Goal: Transaction & Acquisition: Purchase product/service

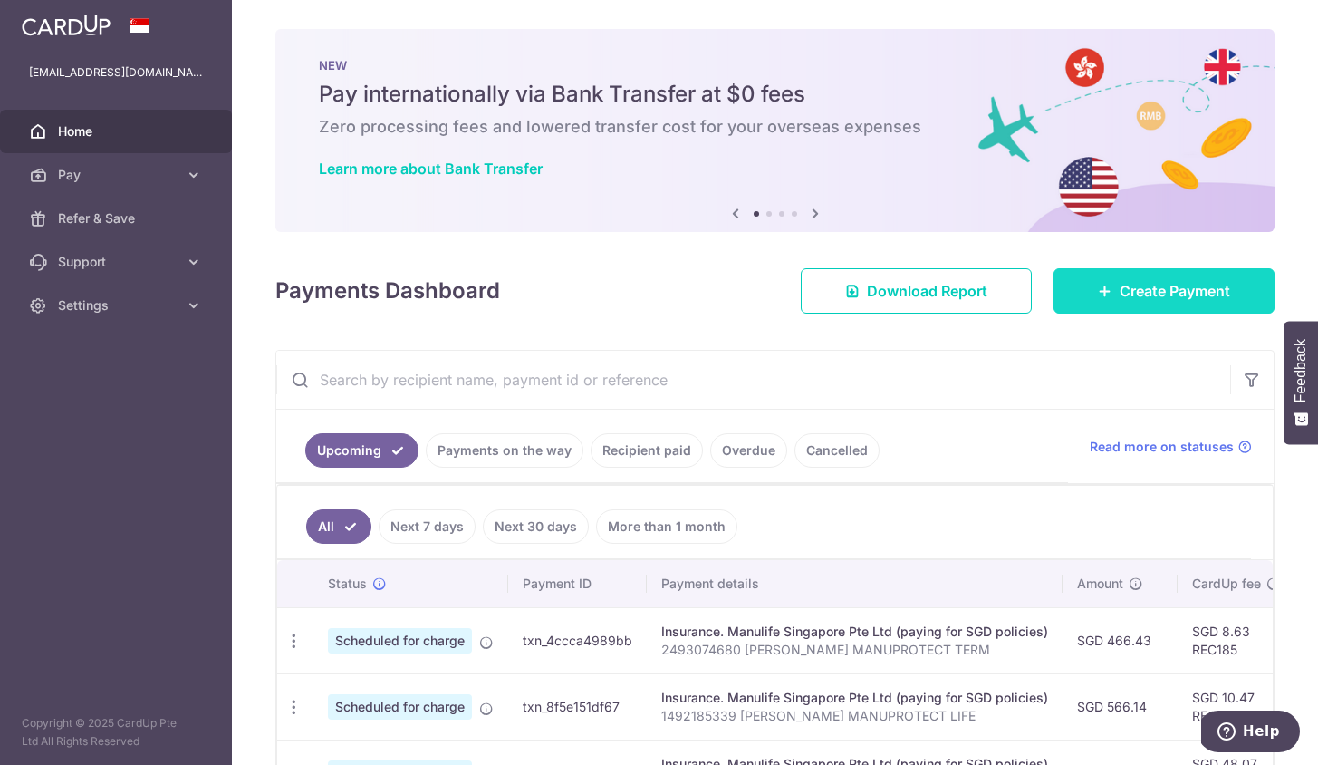
click at [1134, 294] on span "Create Payment" at bounding box center [1175, 291] width 111 height 22
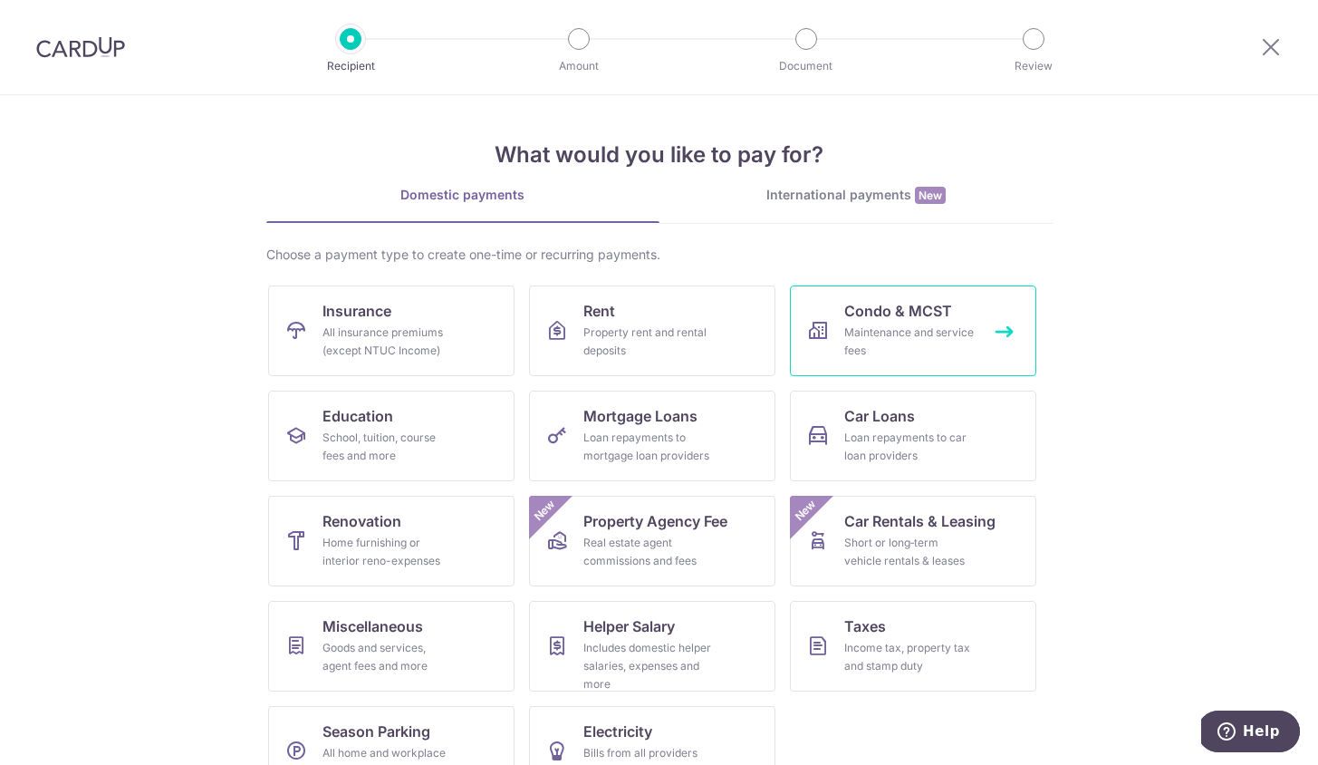
click at [892, 323] on link "Condo & MCST Maintenance and service fees" at bounding box center [913, 330] width 246 height 91
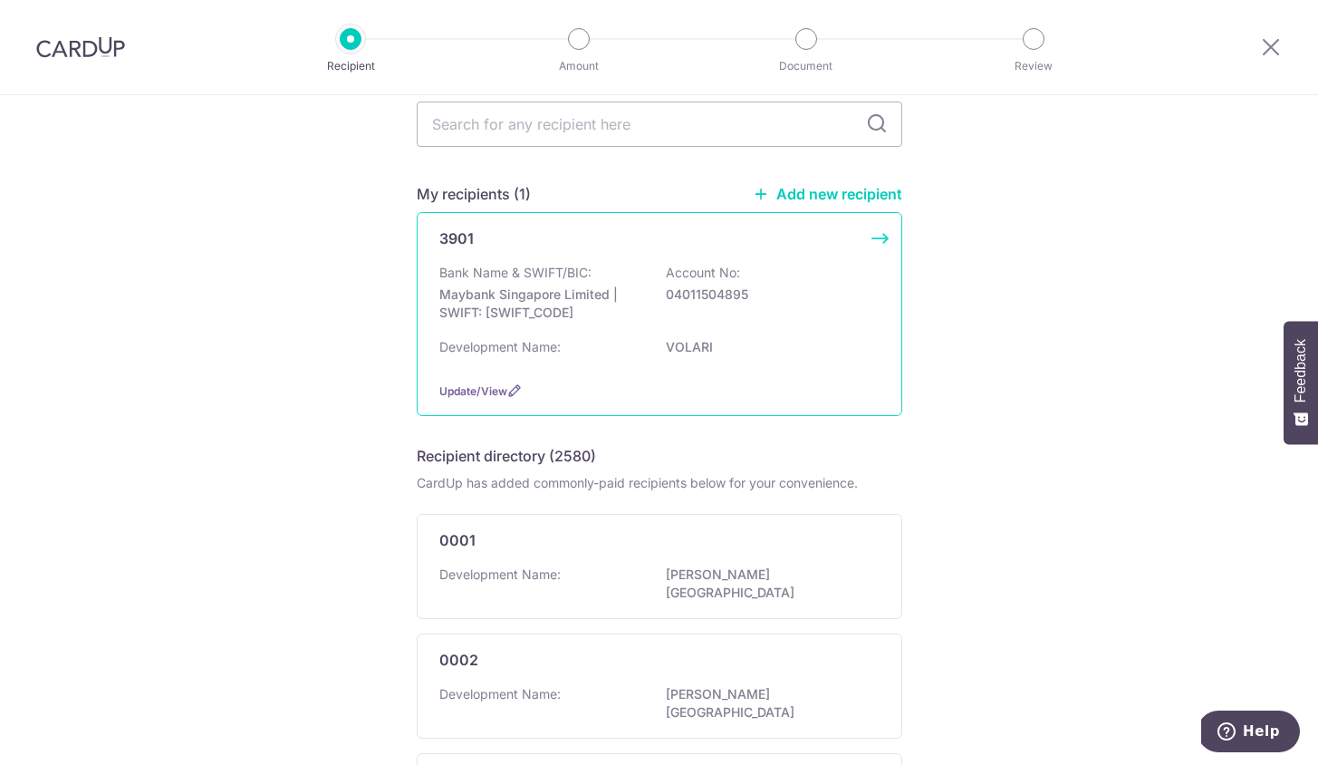
scroll to position [103, 0]
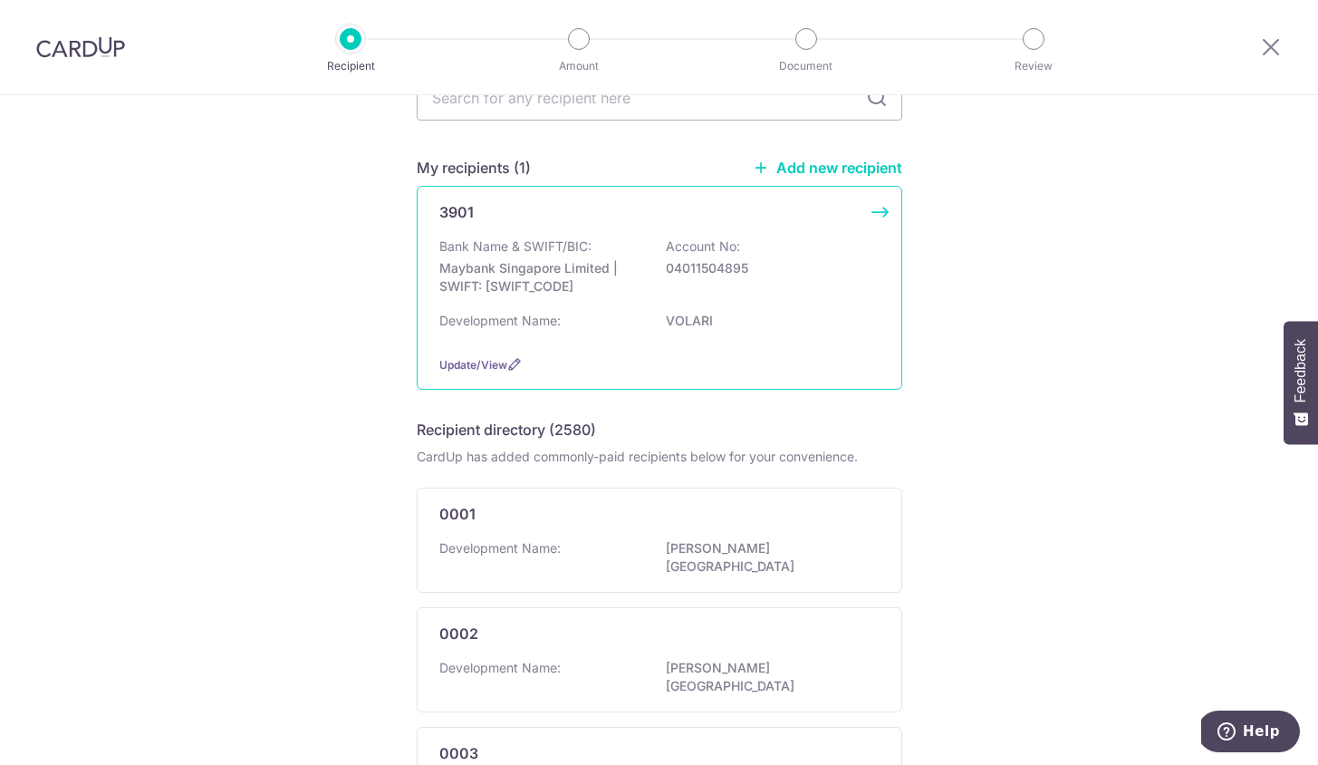
click at [608, 296] on div "Bank Name & SWIFT/BIC: Maybank Singapore Limited | SWIFT: MBBESGS2XXX Account N…" at bounding box center [659, 270] width 440 height 67
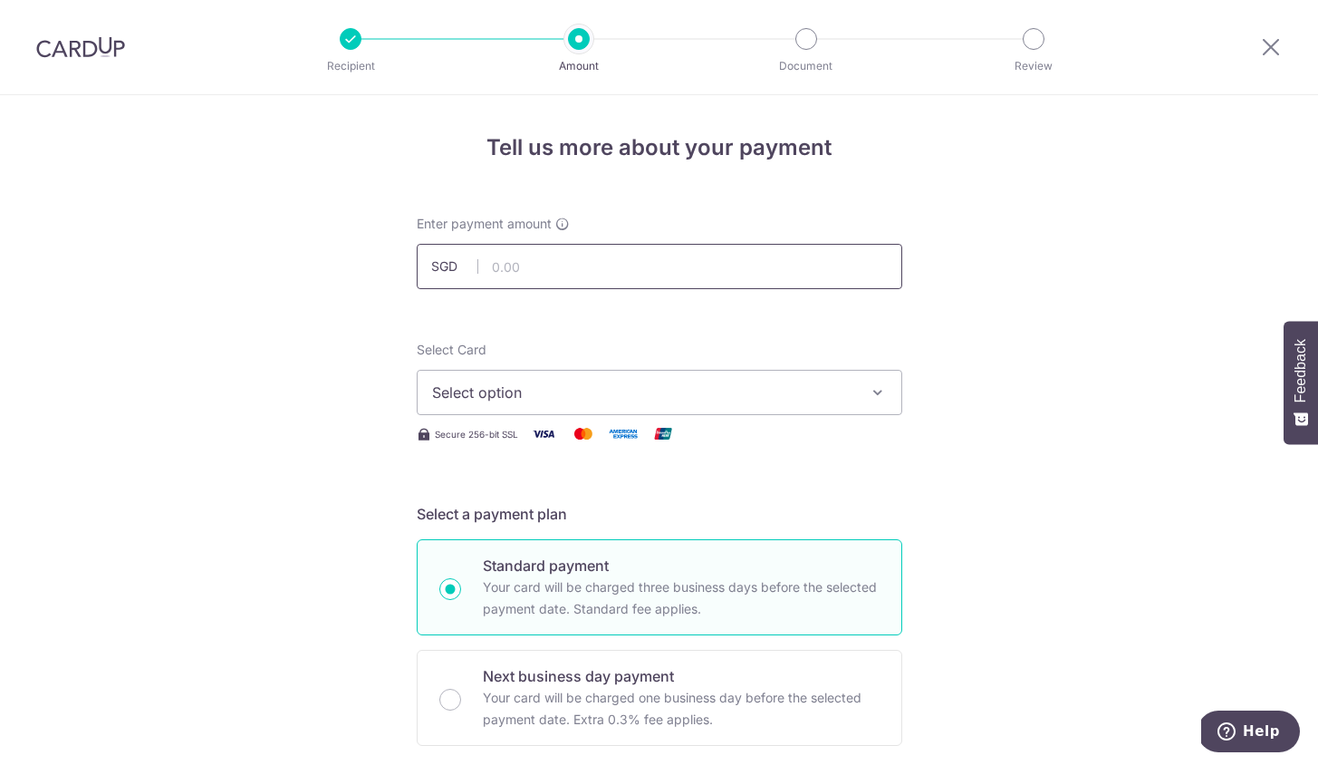
click at [531, 273] on input "text" at bounding box center [660, 266] width 486 height 45
type input "3,935.16"
click at [464, 422] on div "Secure 256-bit SSL" at bounding box center [660, 433] width 486 height 23
click at [529, 386] on span "Select option" at bounding box center [643, 392] width 422 height 22
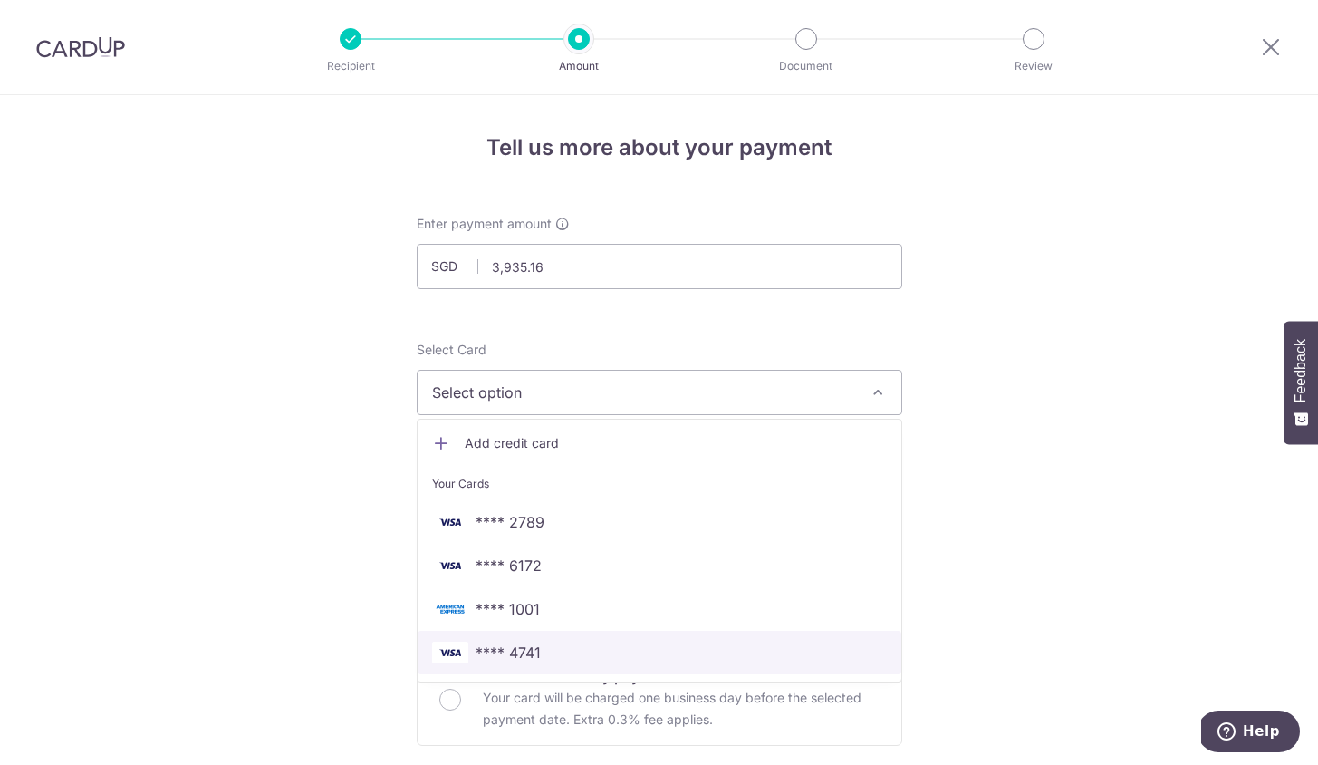
click at [486, 661] on span "**** 4741" at bounding box center [508, 652] width 65 height 22
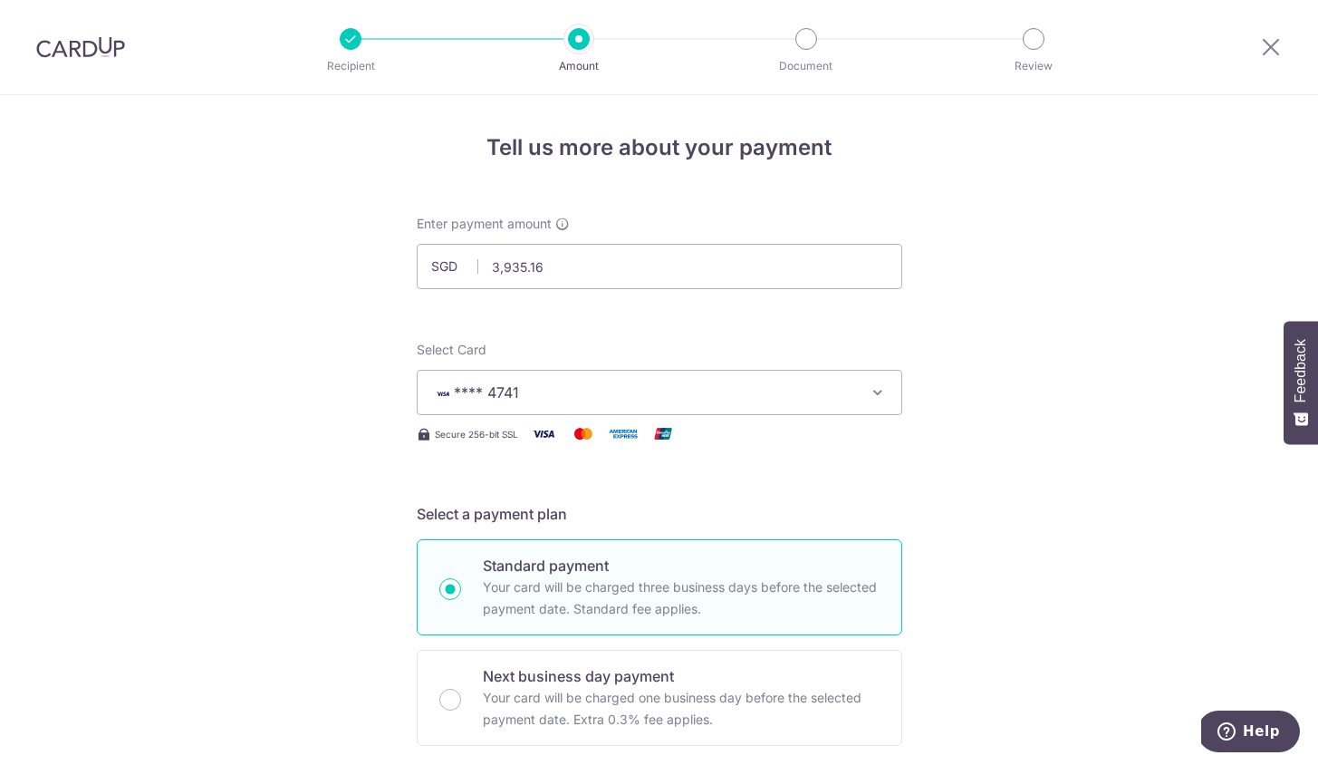
click at [486, 661] on div "Next business day payment Your card will be charged one business day before the…" at bounding box center [660, 698] width 486 height 96
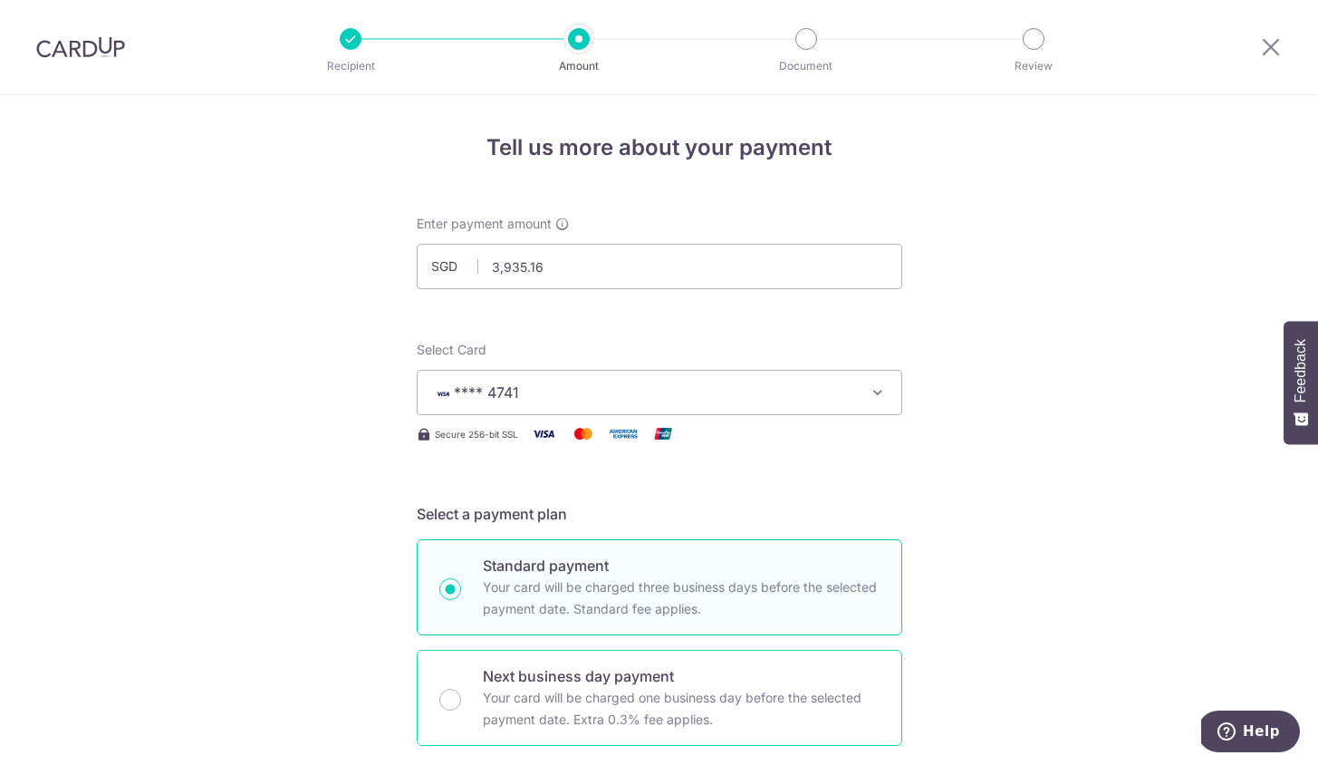
radio input "false"
radio input "true"
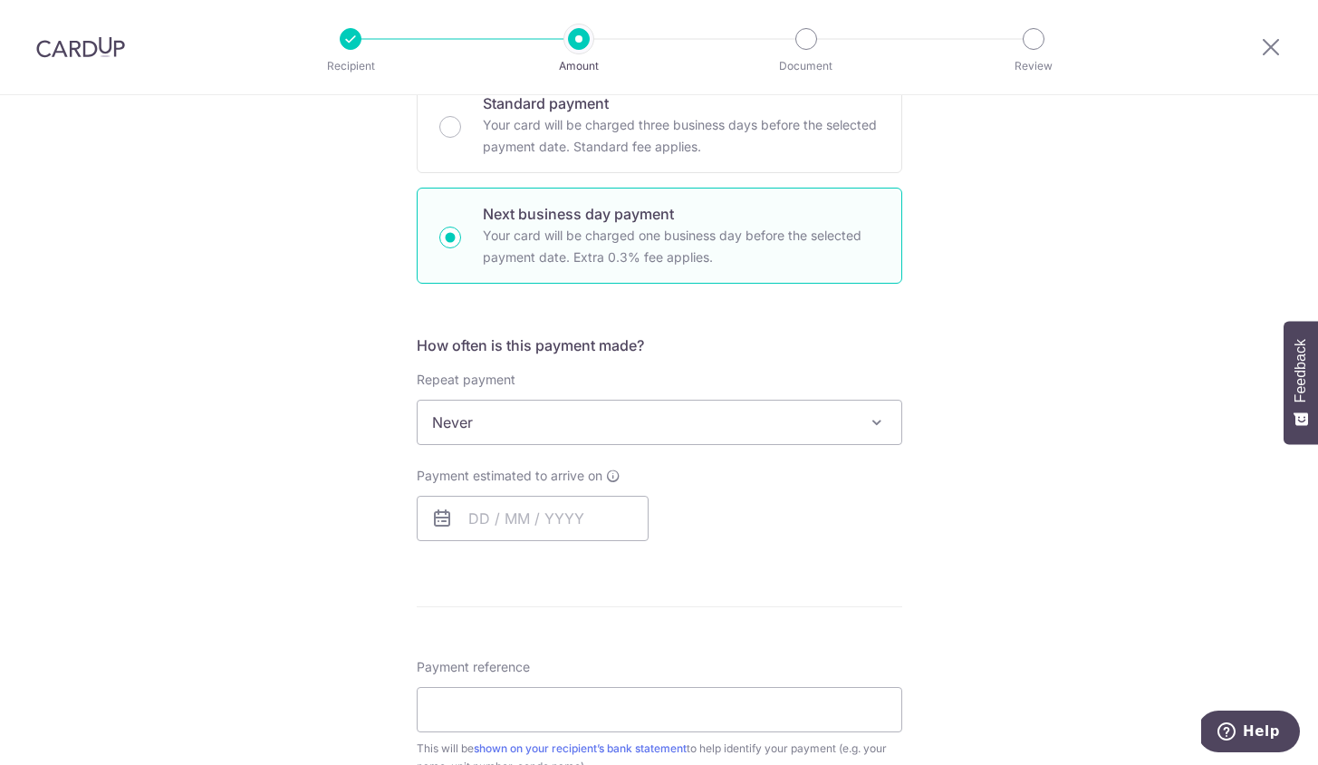
scroll to position [468, 0]
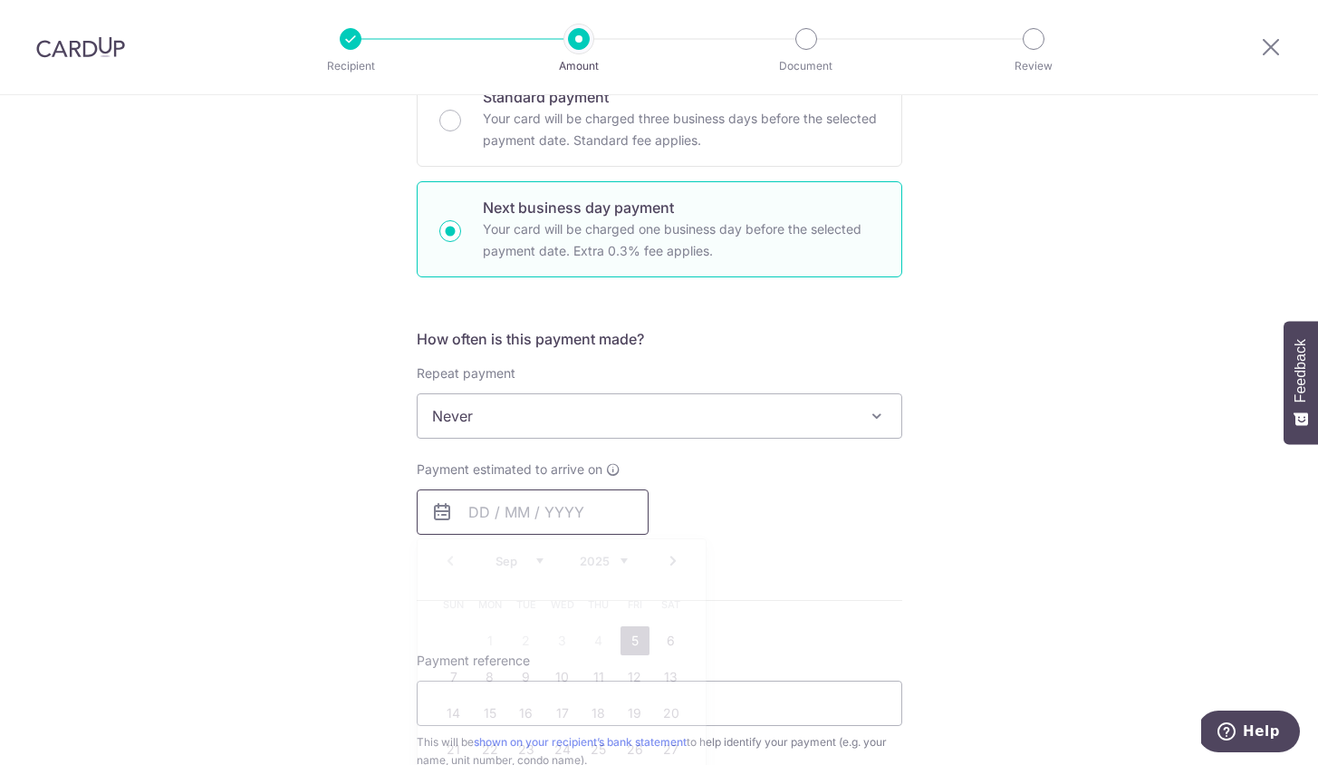
click at [551, 514] on input "text" at bounding box center [533, 511] width 232 height 45
click at [298, 563] on div "Tell us more about your payment Enter payment amount SGD 3,935.16 3935.16 Selec…" at bounding box center [659, 433] width 1318 height 1613
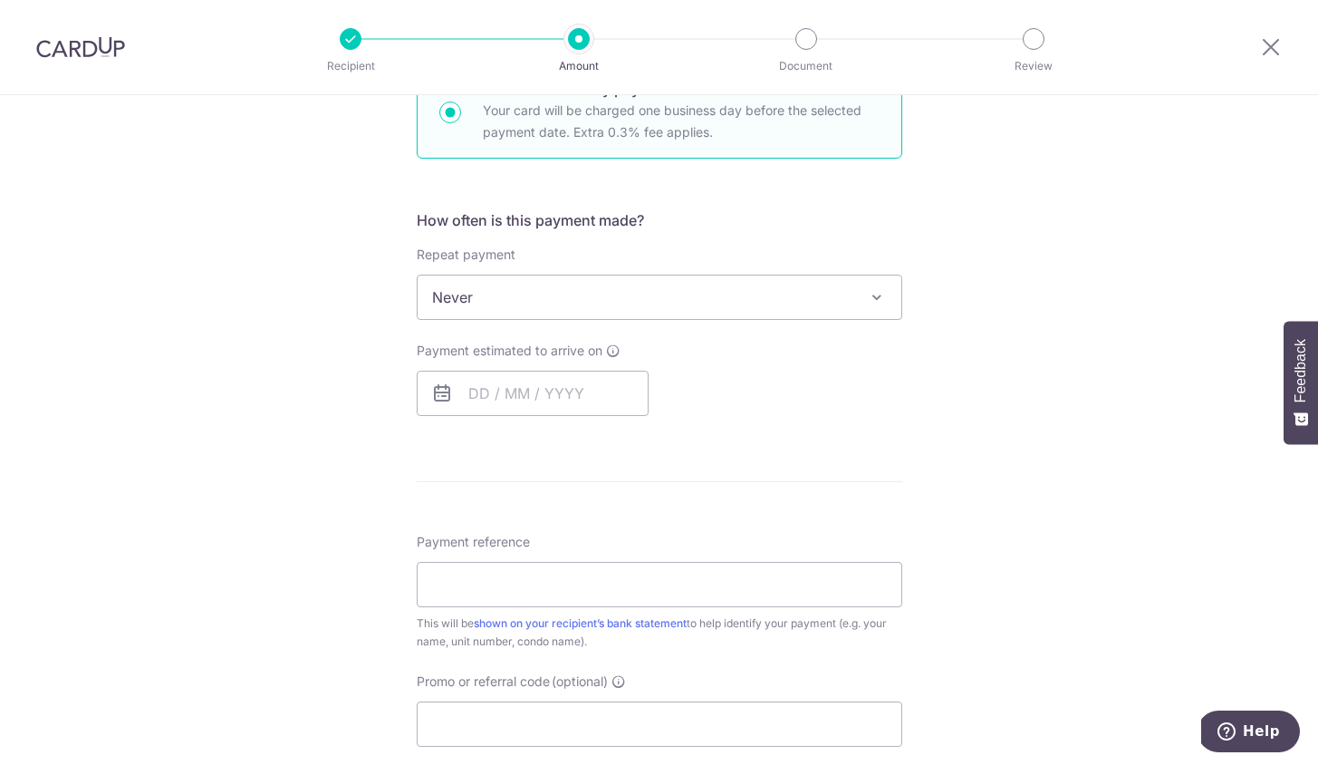
scroll to position [649, 0]
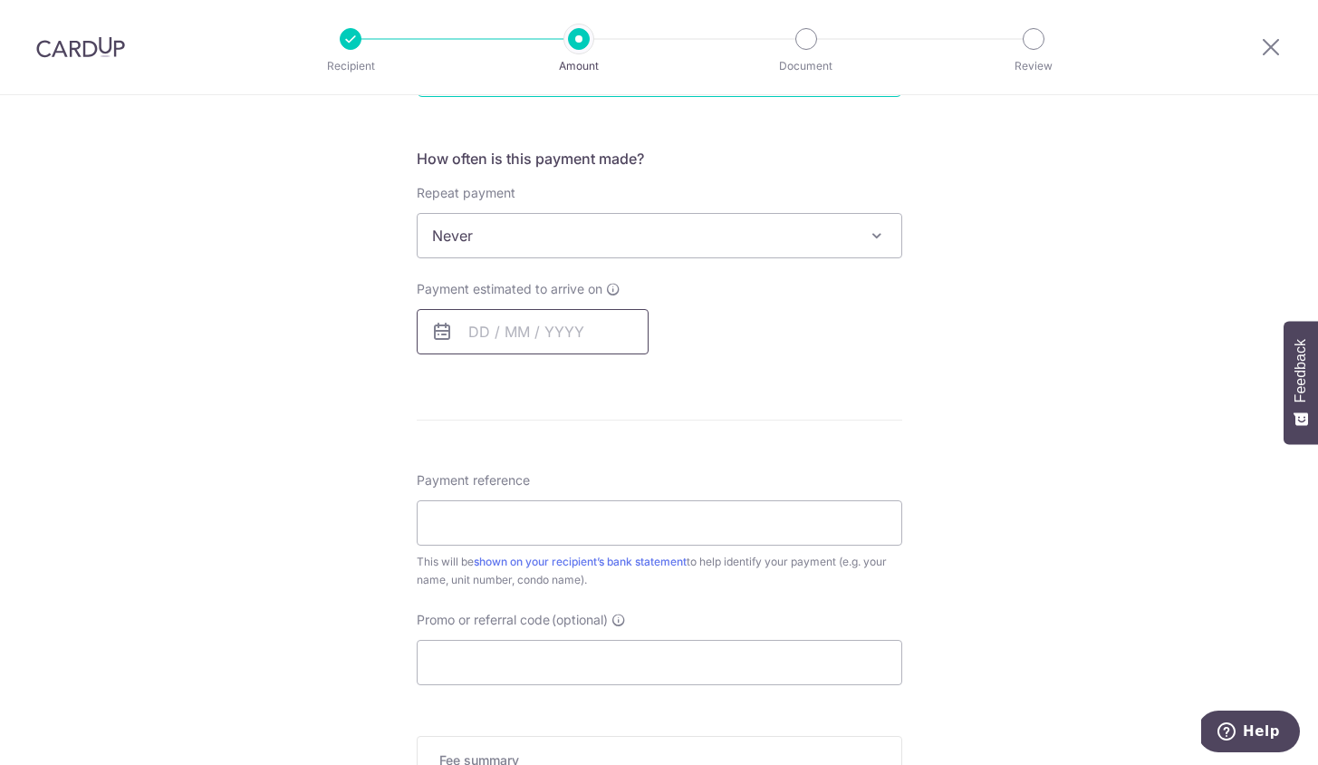
click at [554, 313] on input "text" at bounding box center [533, 331] width 232 height 45
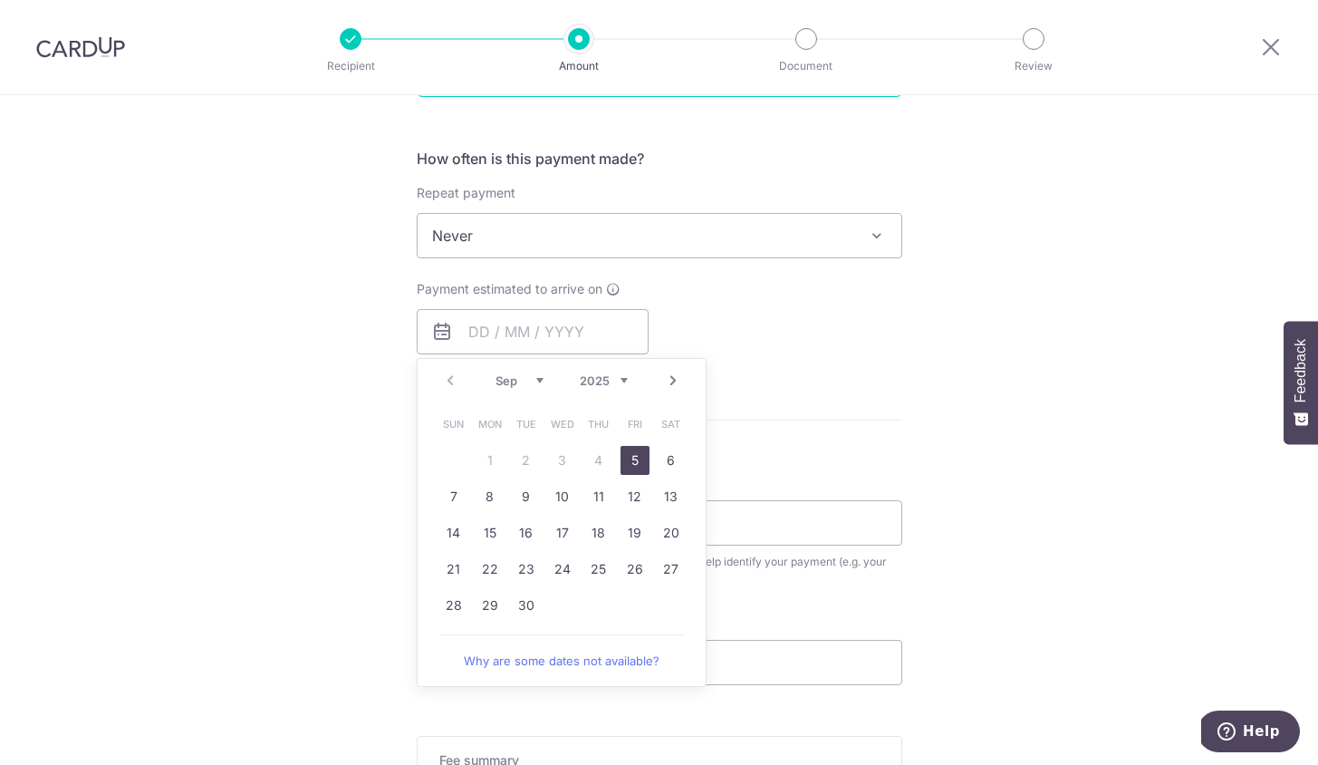
click at [639, 459] on link "5" at bounding box center [635, 460] width 29 height 29
type input "05/09/2025"
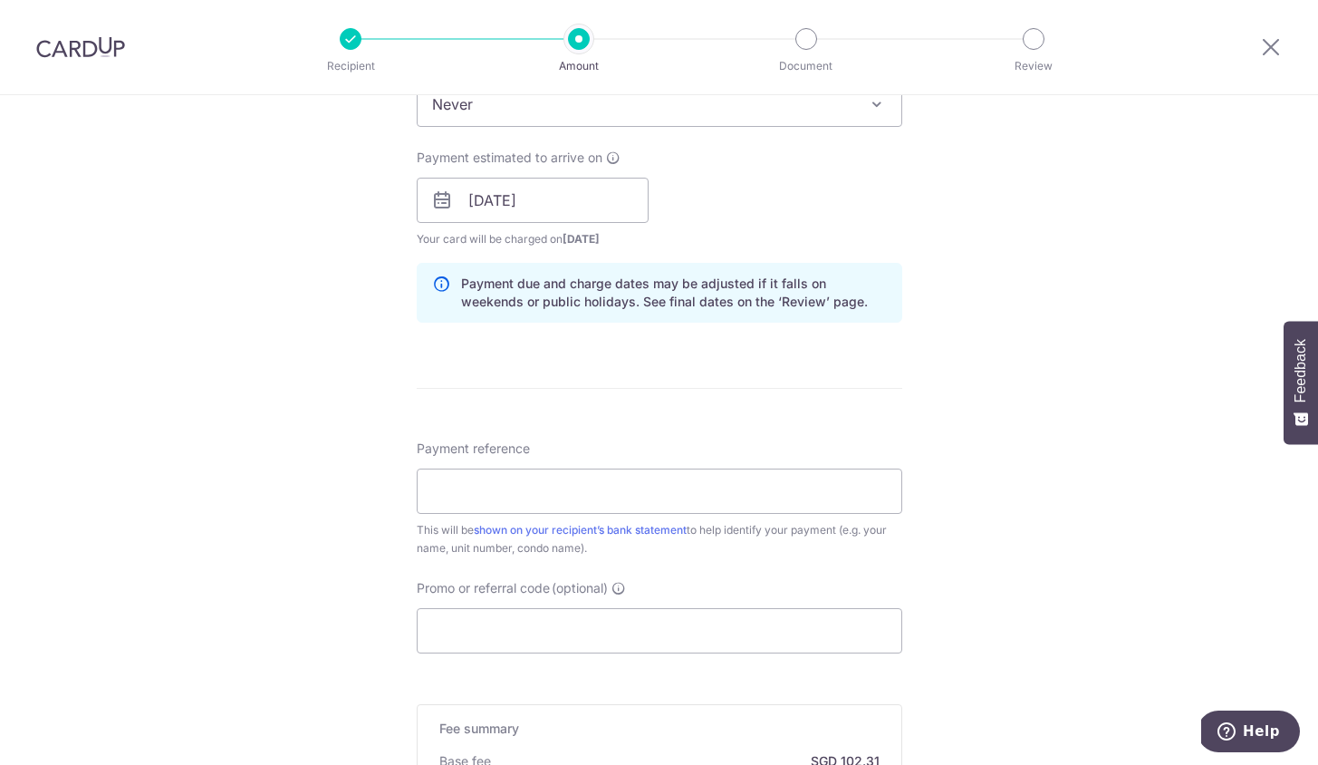
scroll to position [779, 0]
click at [594, 472] on input "Payment reference" at bounding box center [660, 491] width 486 height 45
type input "0505 IAN TAN CELENE NG"
click at [527, 626] on input "Promo or referral code (optional)" at bounding box center [660, 631] width 486 height 45
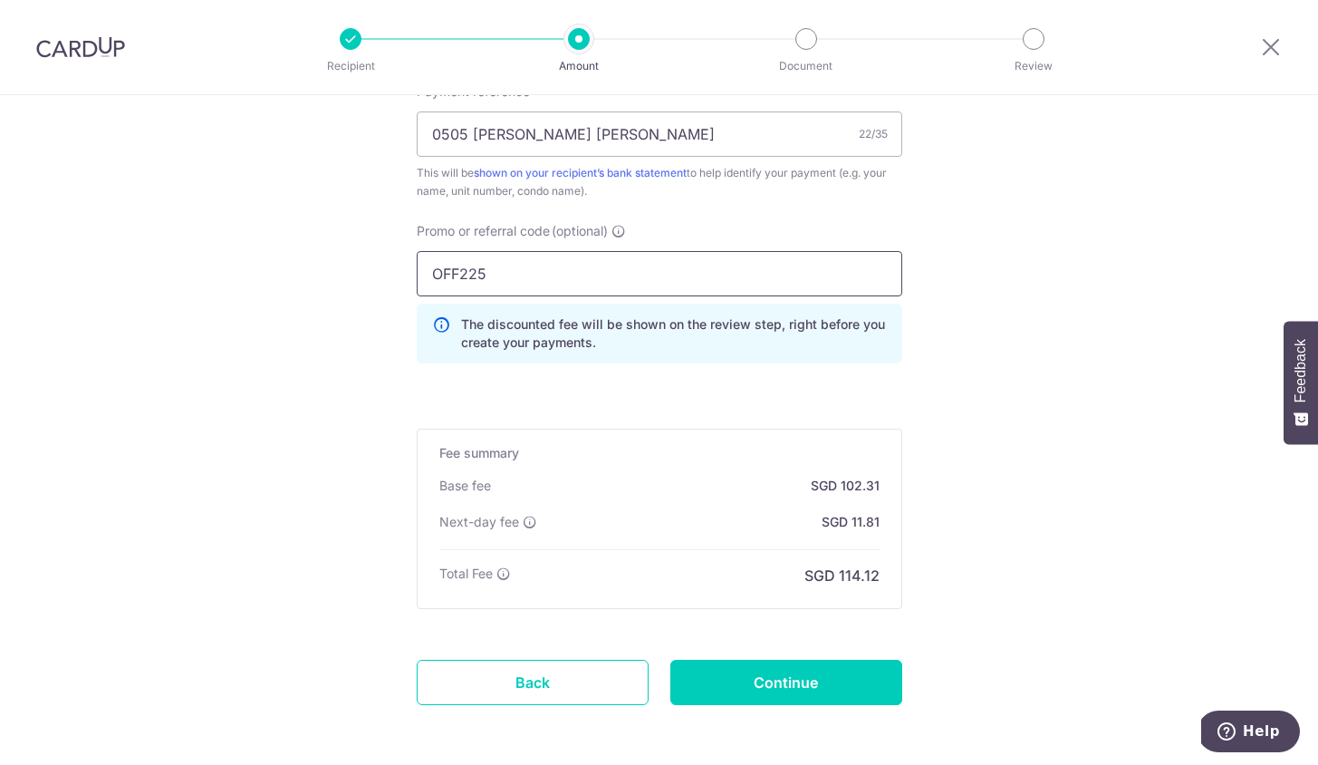
scroll to position [1213, 0]
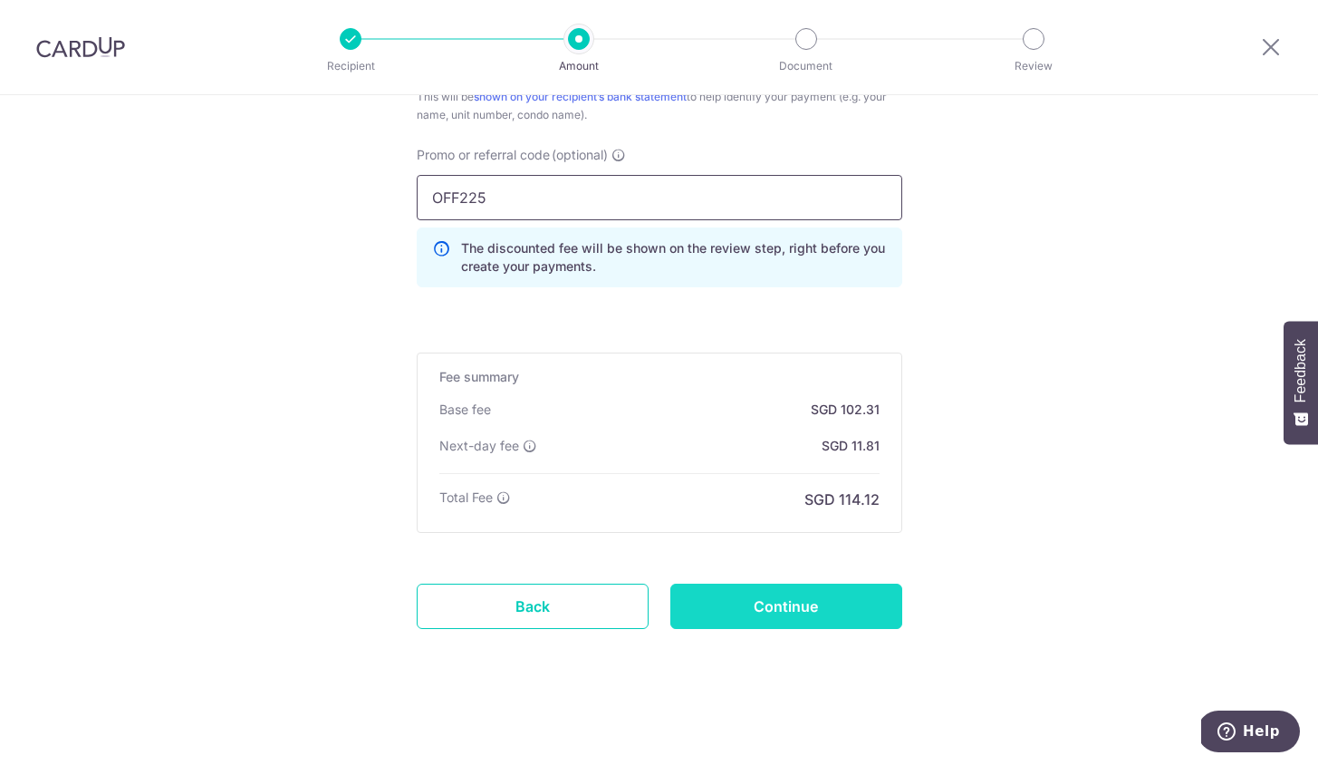
type input "OFF225"
click at [811, 610] on input "Continue" at bounding box center [786, 605] width 232 height 45
type input "Create Schedule"
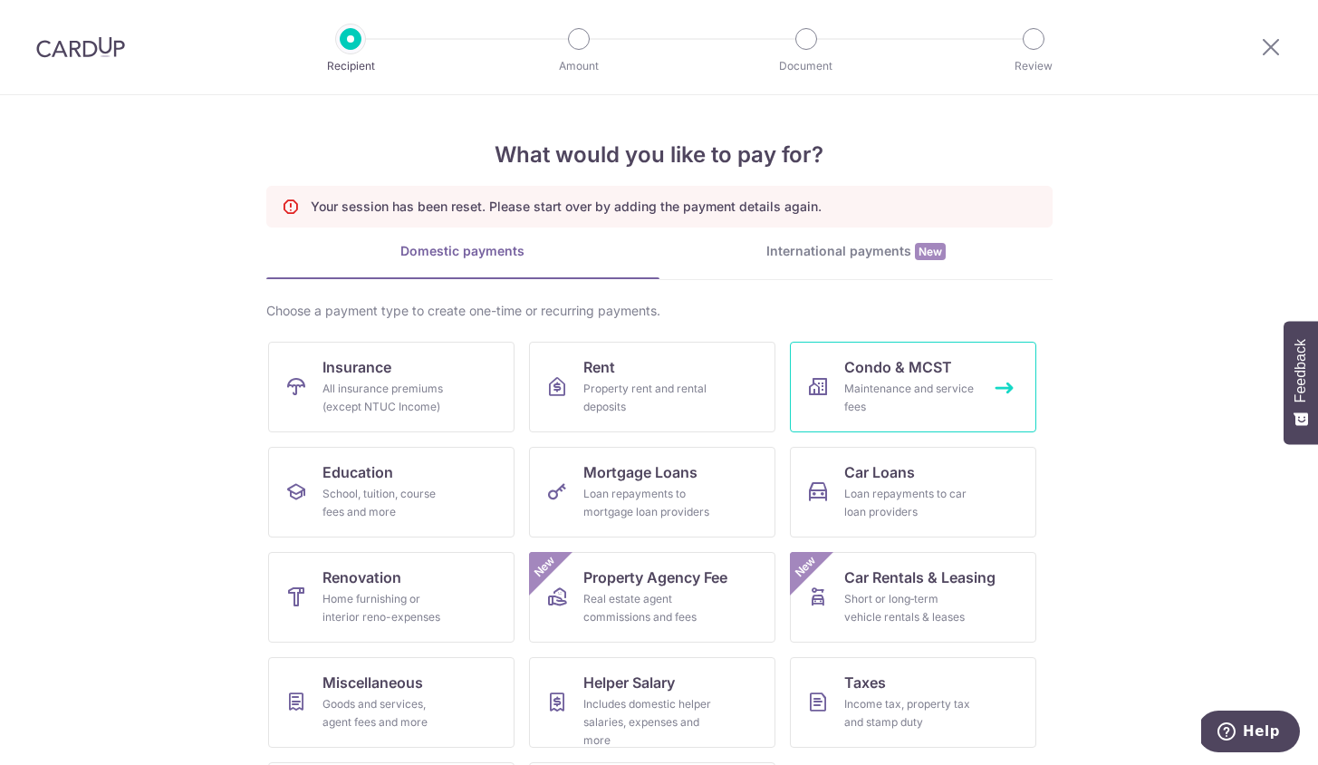
click at [881, 400] on div "Maintenance and service fees" at bounding box center [909, 398] width 130 height 36
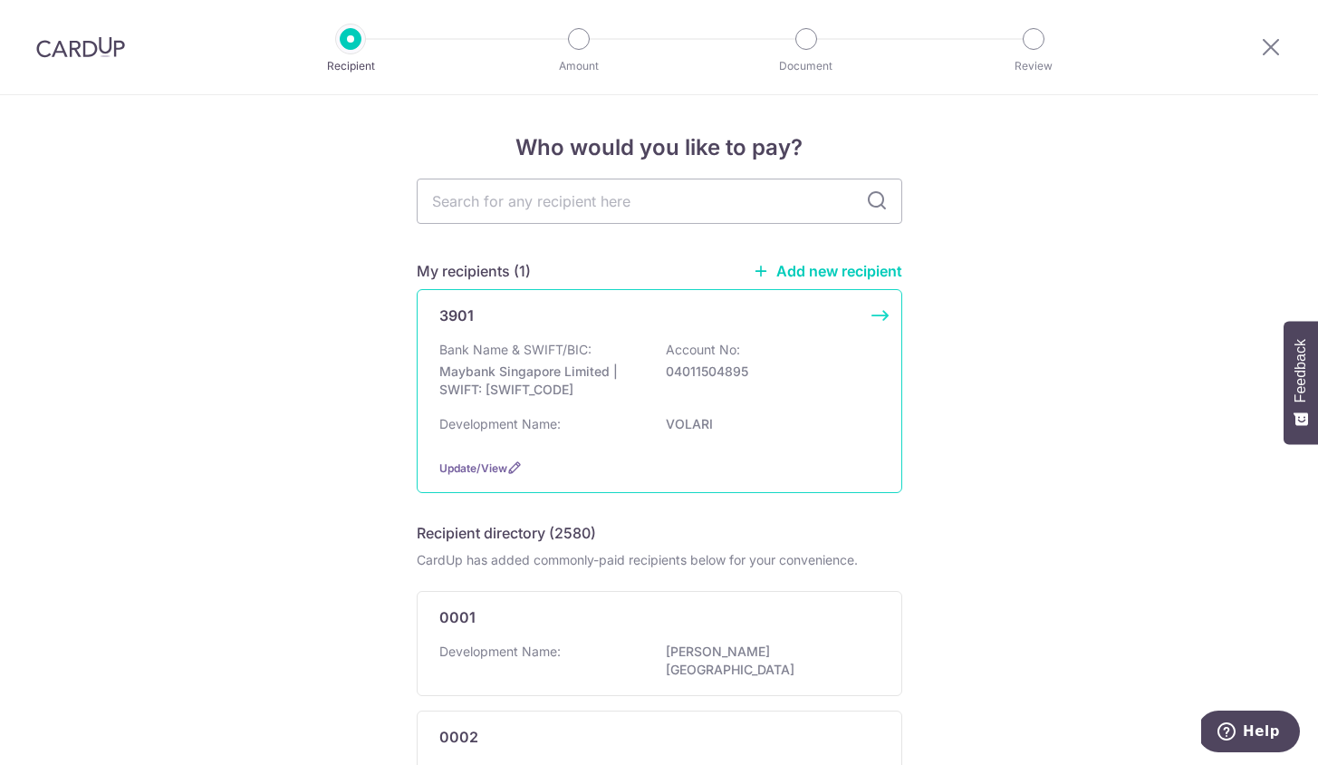
click at [572, 465] on div "Update/View" at bounding box center [659, 467] width 440 height 19
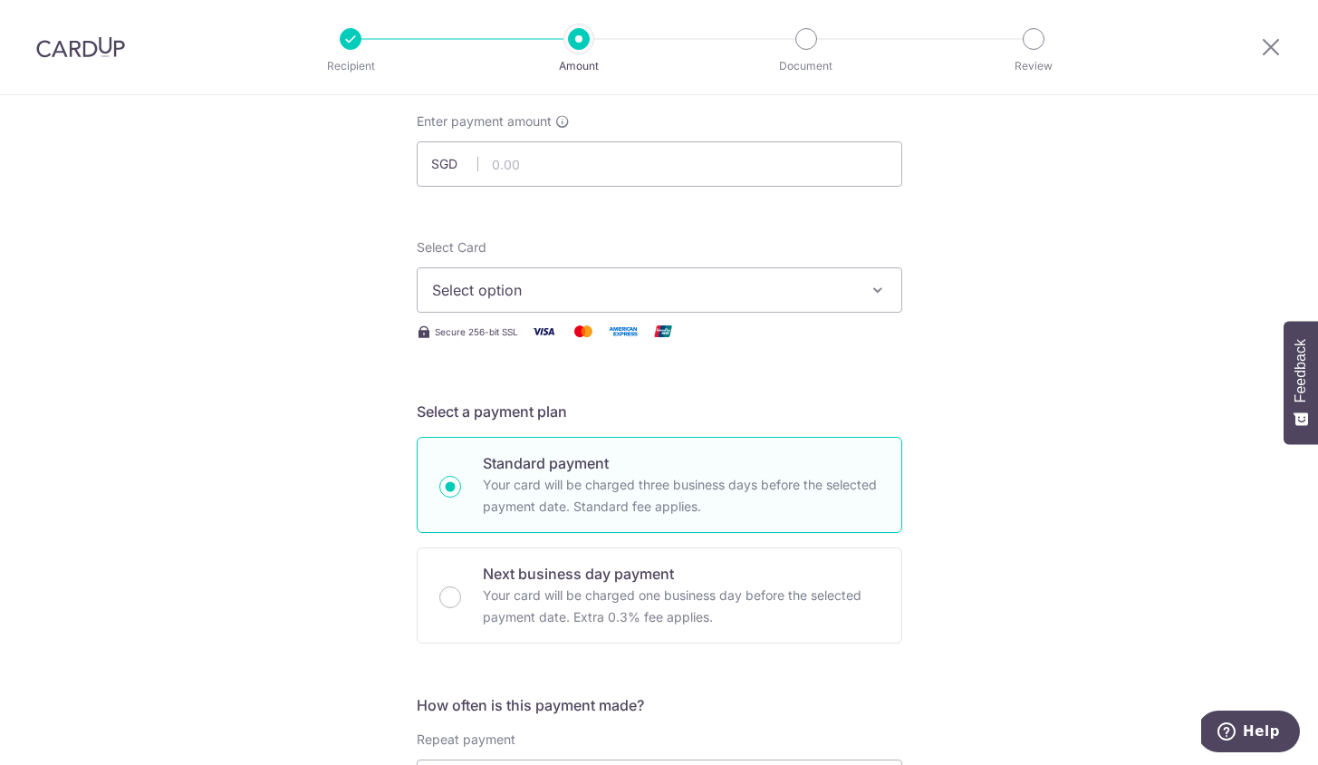
scroll to position [142, 0]
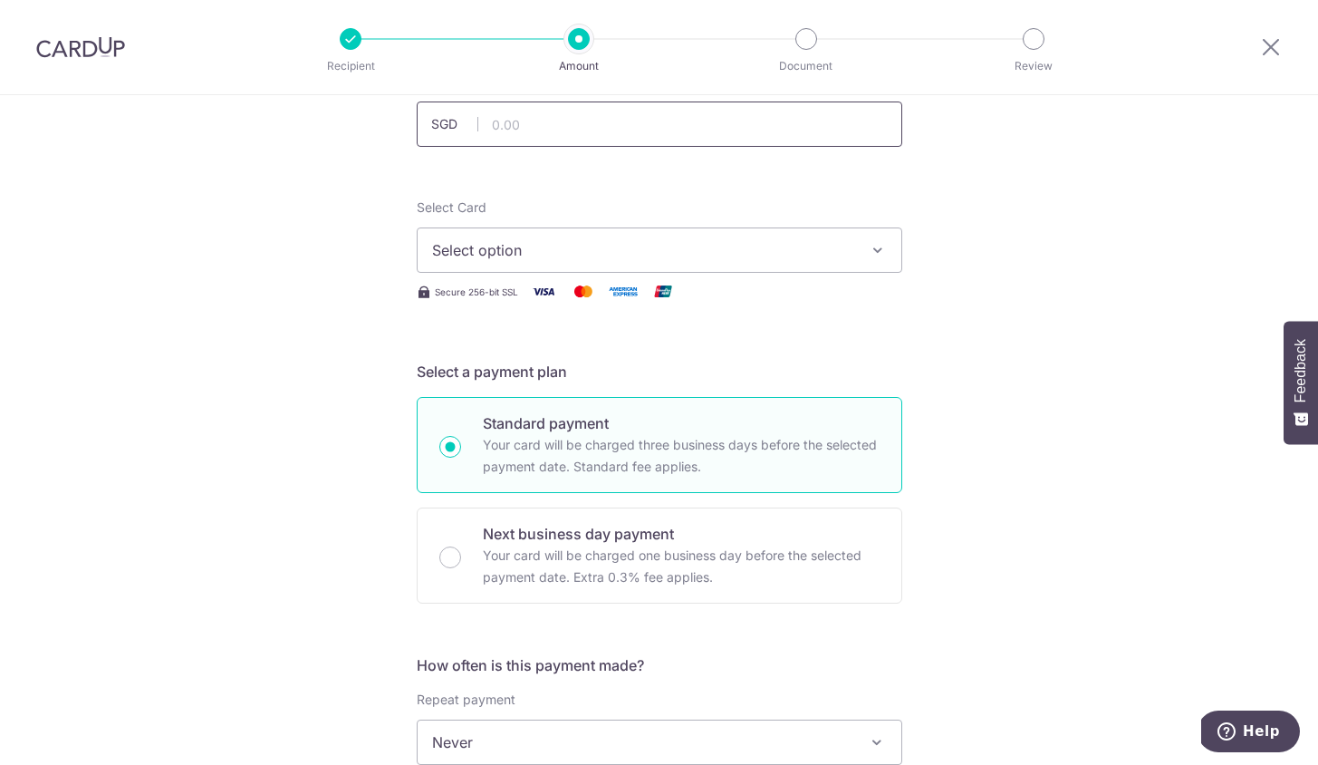
click at [583, 136] on input "text" at bounding box center [660, 123] width 486 height 45
type input "3,935.16"
click at [353, 203] on div "Tell us more about your payment Enter payment amount SGD 3,935.16 3935.16 Selec…" at bounding box center [659, 772] width 1318 height 1639
click at [583, 252] on span "Select option" at bounding box center [643, 250] width 422 height 22
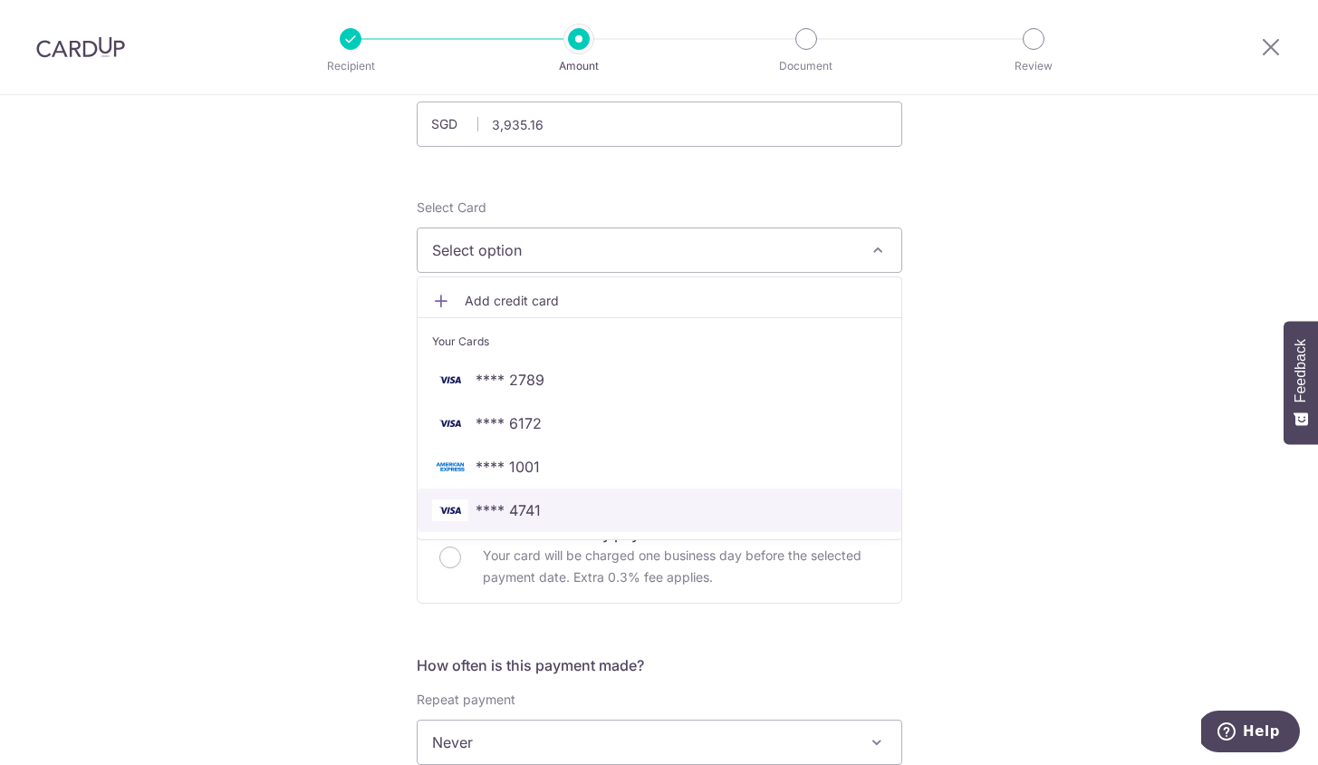
click at [528, 509] on span "**** 4741" at bounding box center [508, 510] width 65 height 22
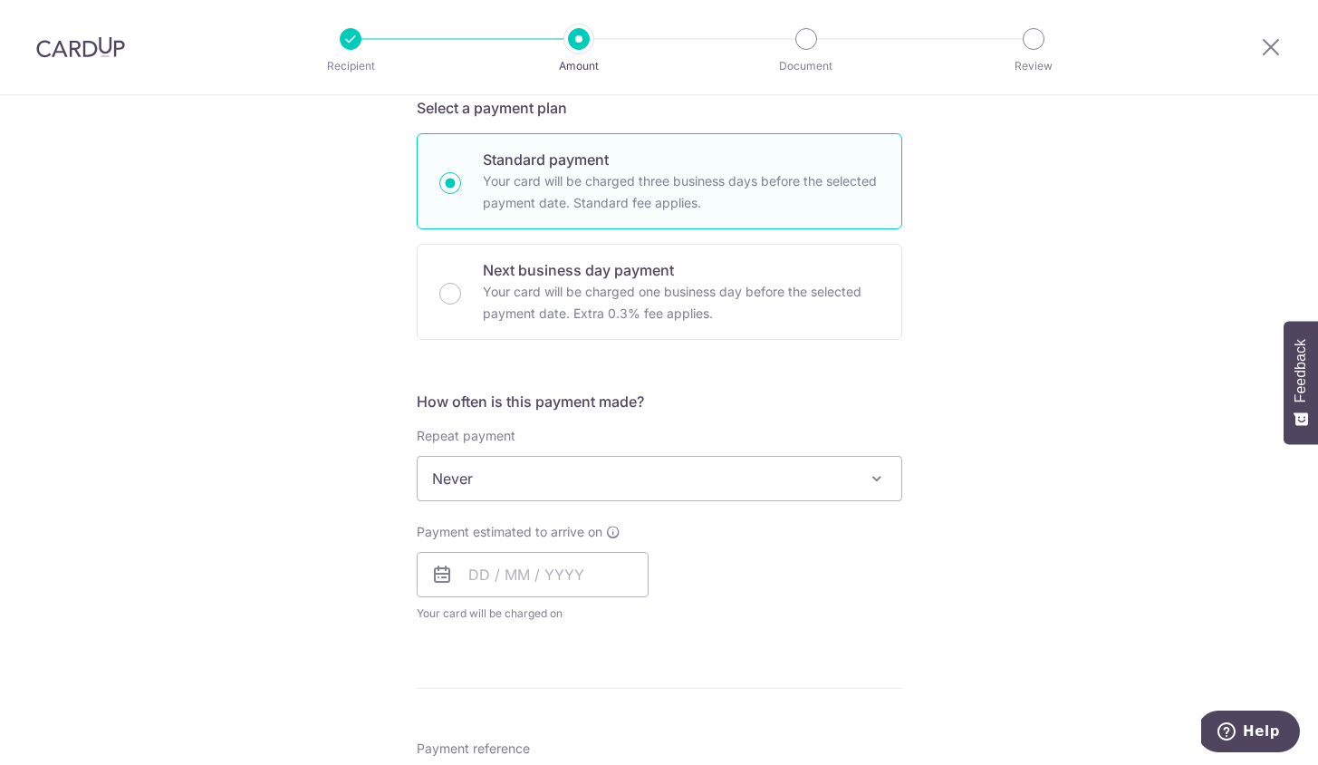
scroll to position [507, 0]
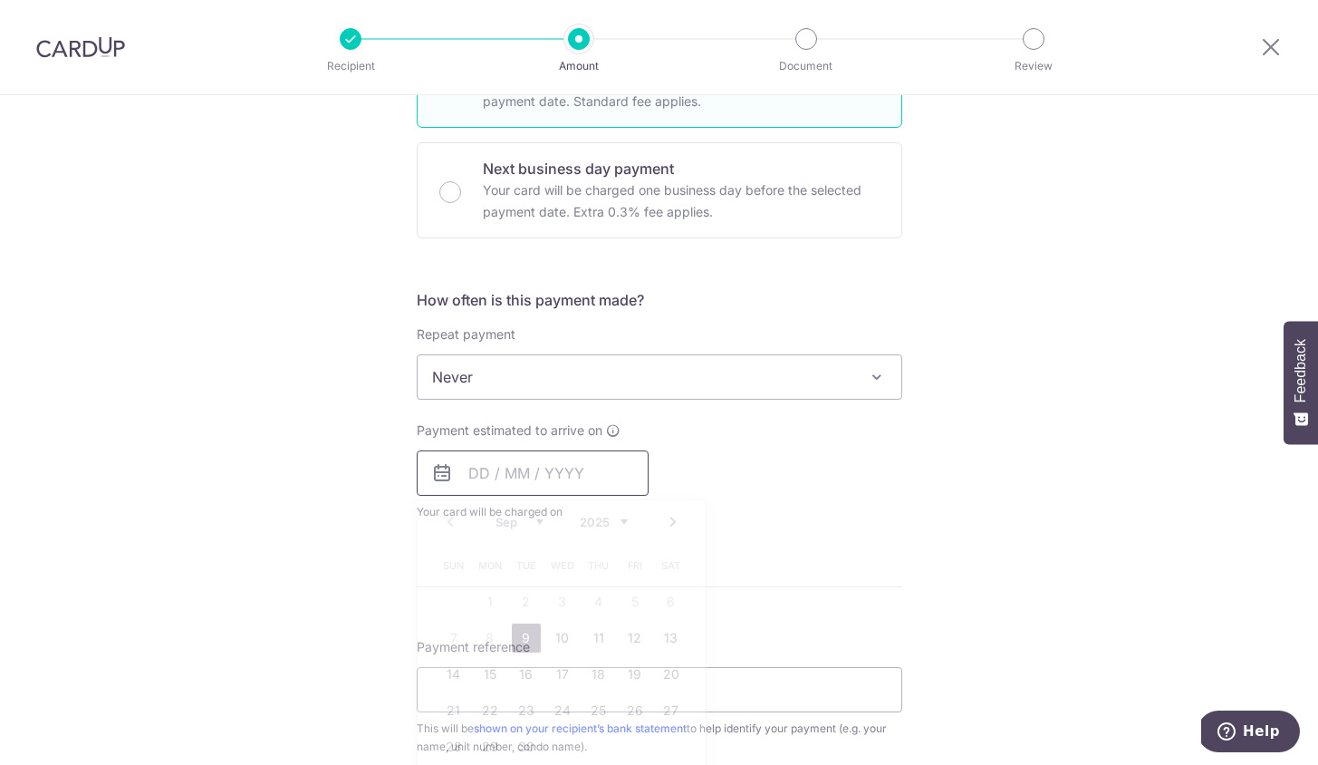
click at [534, 467] on input "text" at bounding box center [533, 472] width 232 height 45
click at [342, 578] on div "Tell us more about your payment Enter payment amount SGD 3,935.16 3935.16 Selec…" at bounding box center [659, 407] width 1318 height 1639
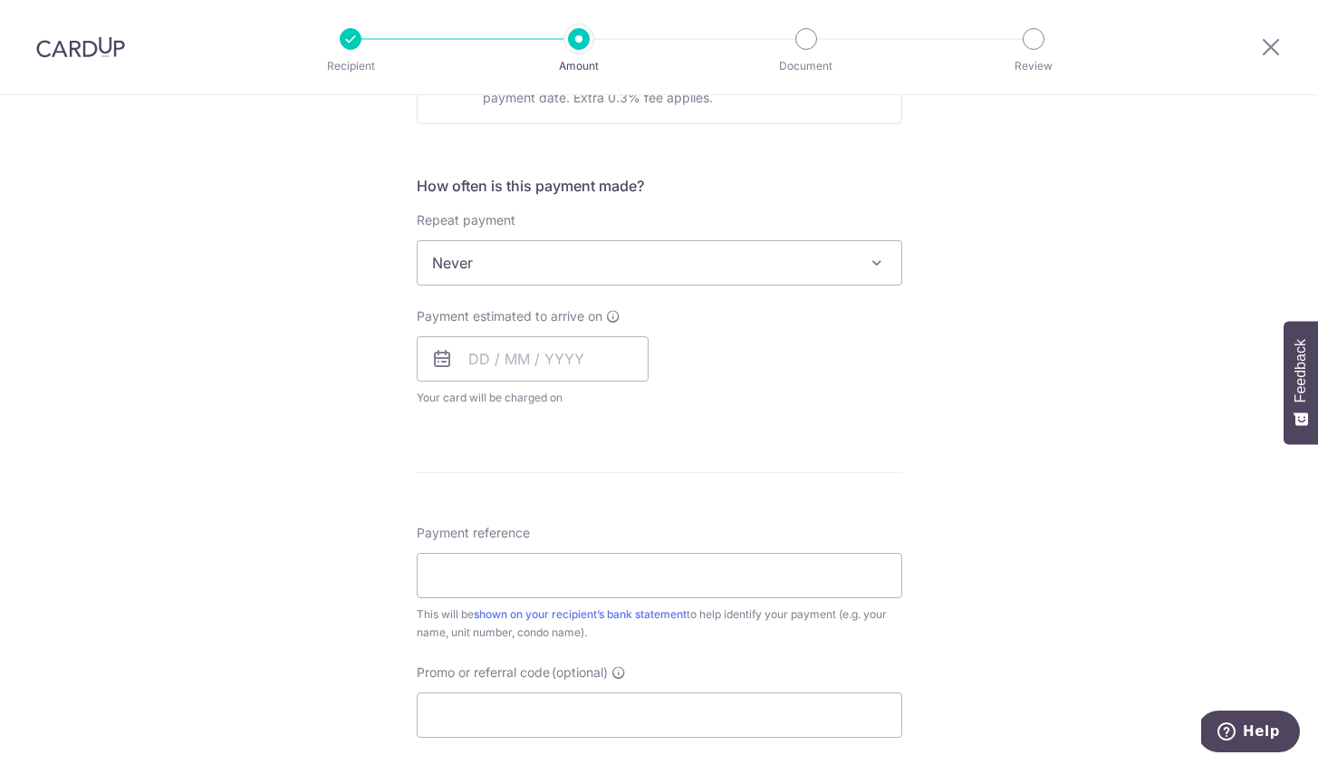
scroll to position [650, 0]
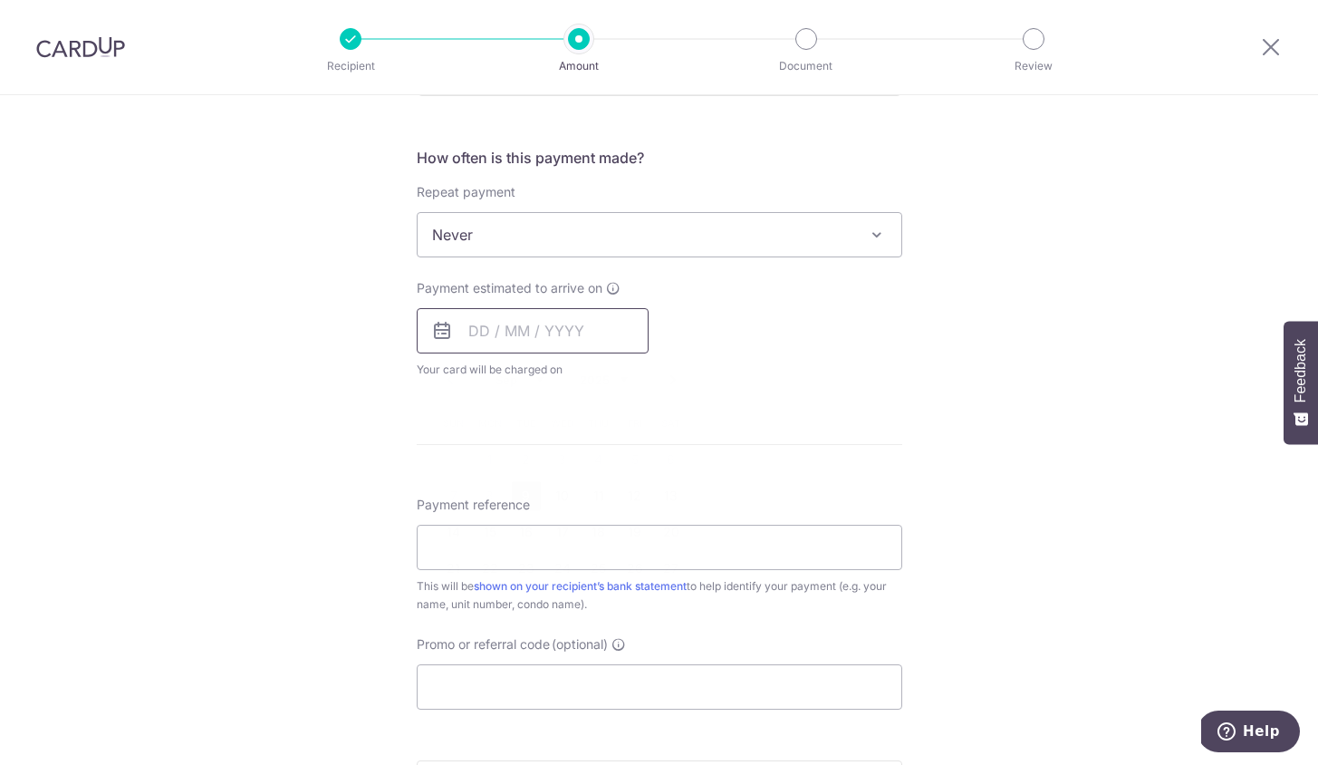
click at [536, 337] on input "text" at bounding box center [533, 330] width 232 height 45
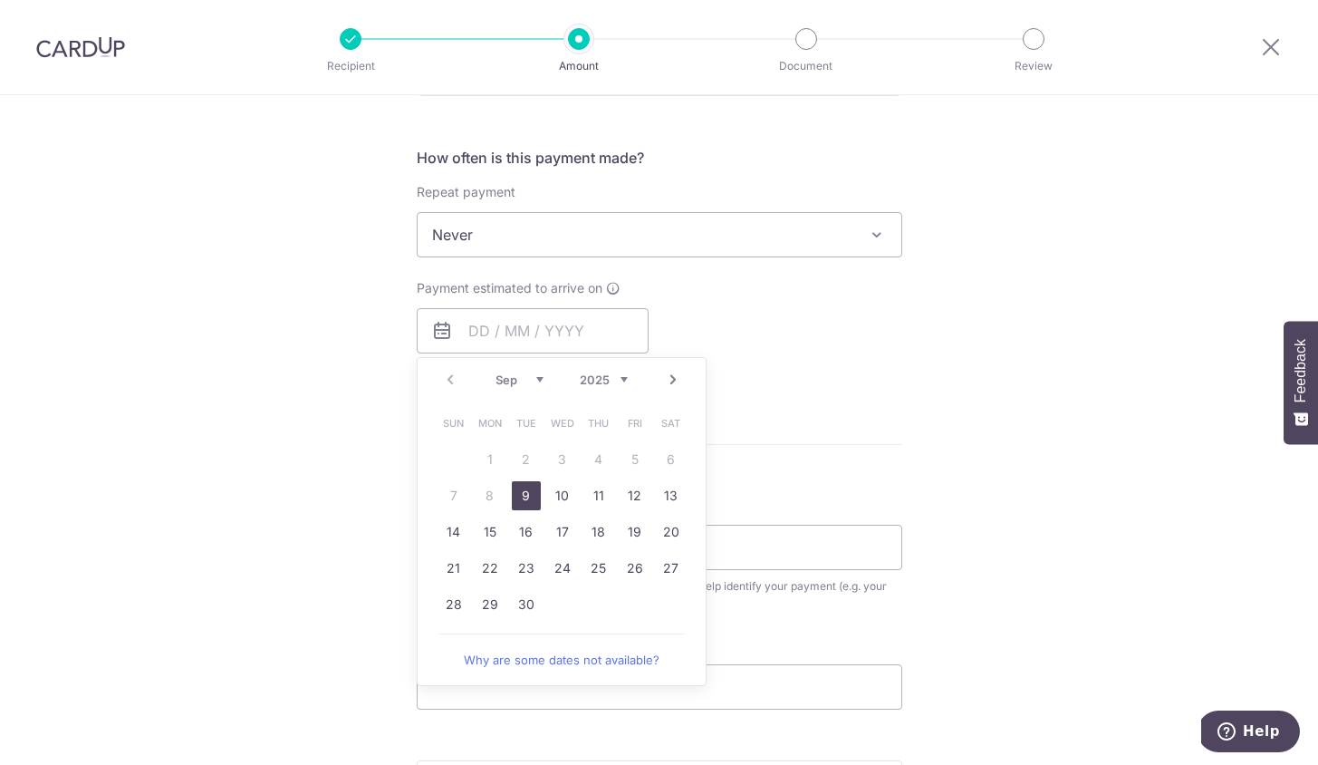
click at [528, 495] on link "9" at bounding box center [526, 495] width 29 height 29
type input "09/09/2025"
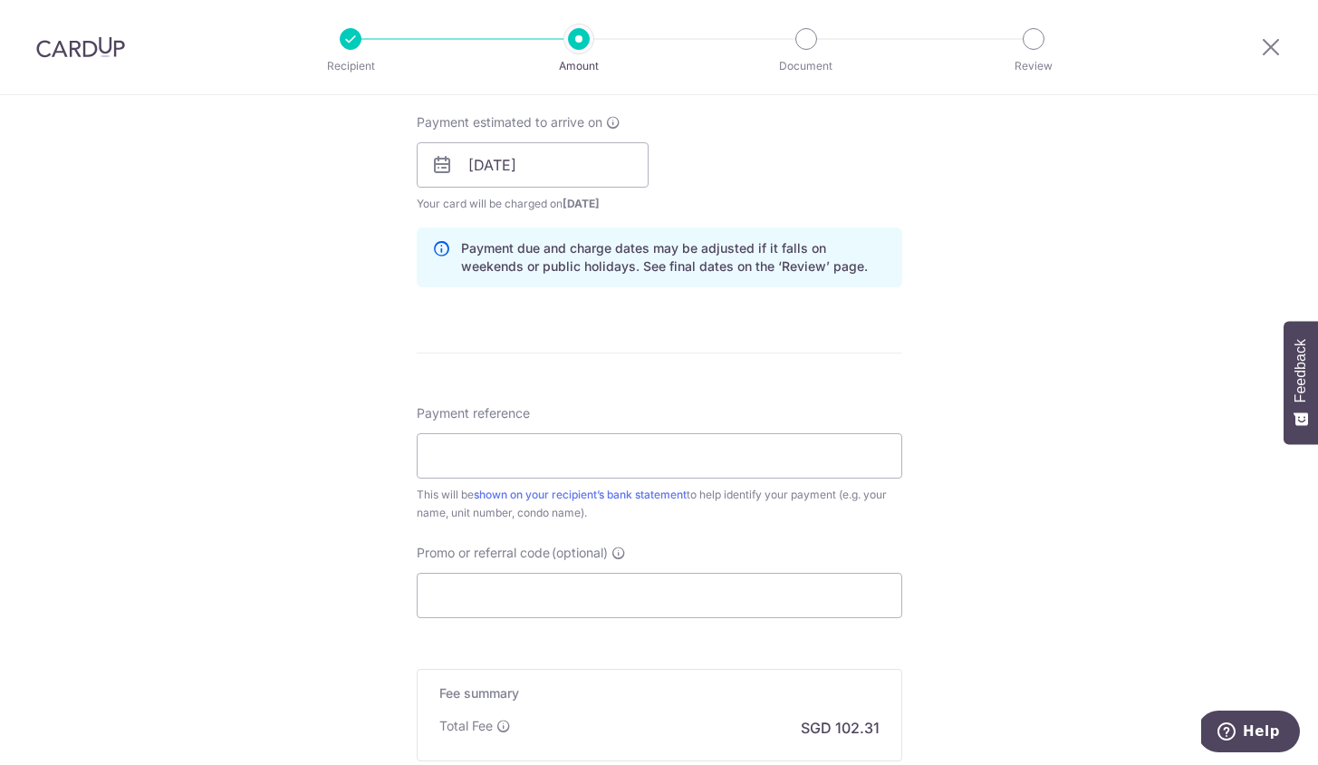
scroll to position [890, 0]
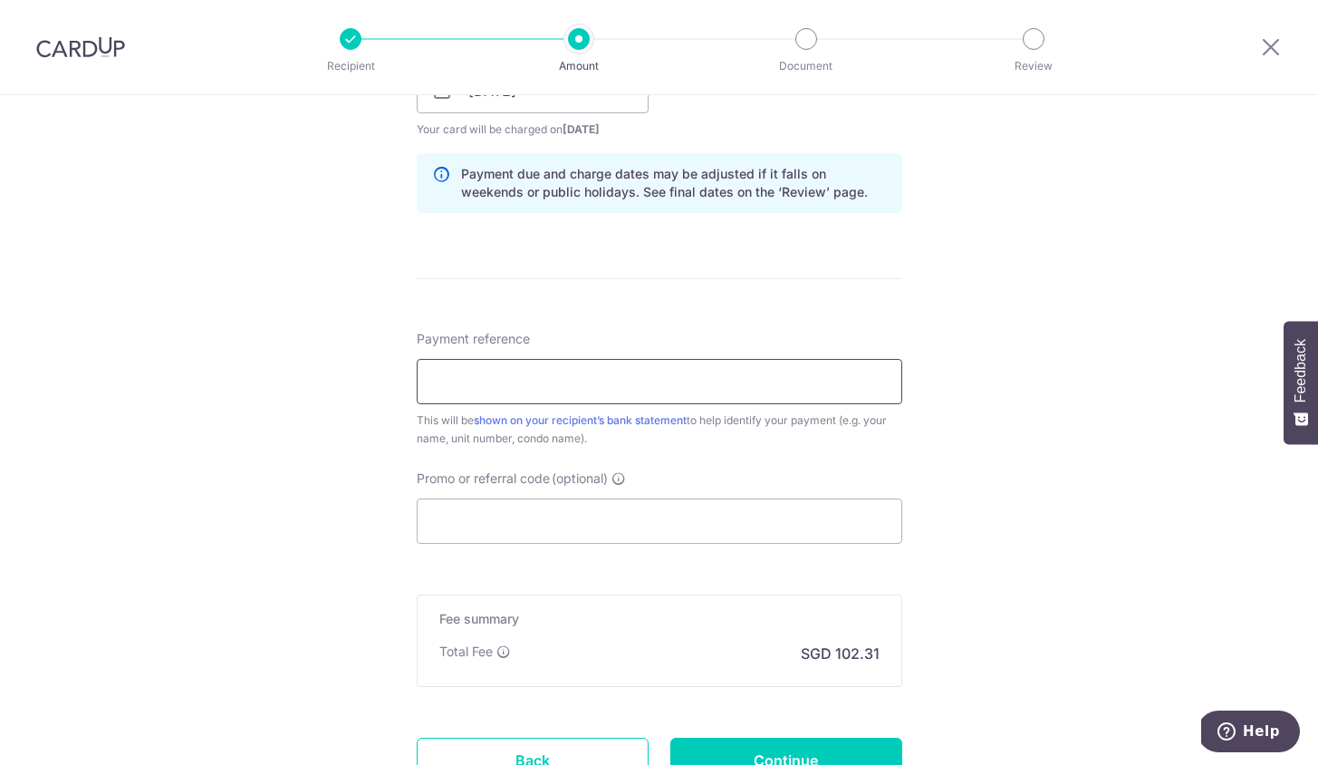
click at [530, 392] on input "Payment reference" at bounding box center [660, 381] width 486 height 45
type input "0505 IAN TAN CELENE NG"
click at [515, 549] on form "Enter payment amount SGD 3,935.16 3935.16 Select Card **** 4741 Add credit card…" at bounding box center [660, 79] width 486 height 1508
click at [545, 525] on input "Promo or referral code (optional)" at bounding box center [660, 520] width 486 height 45
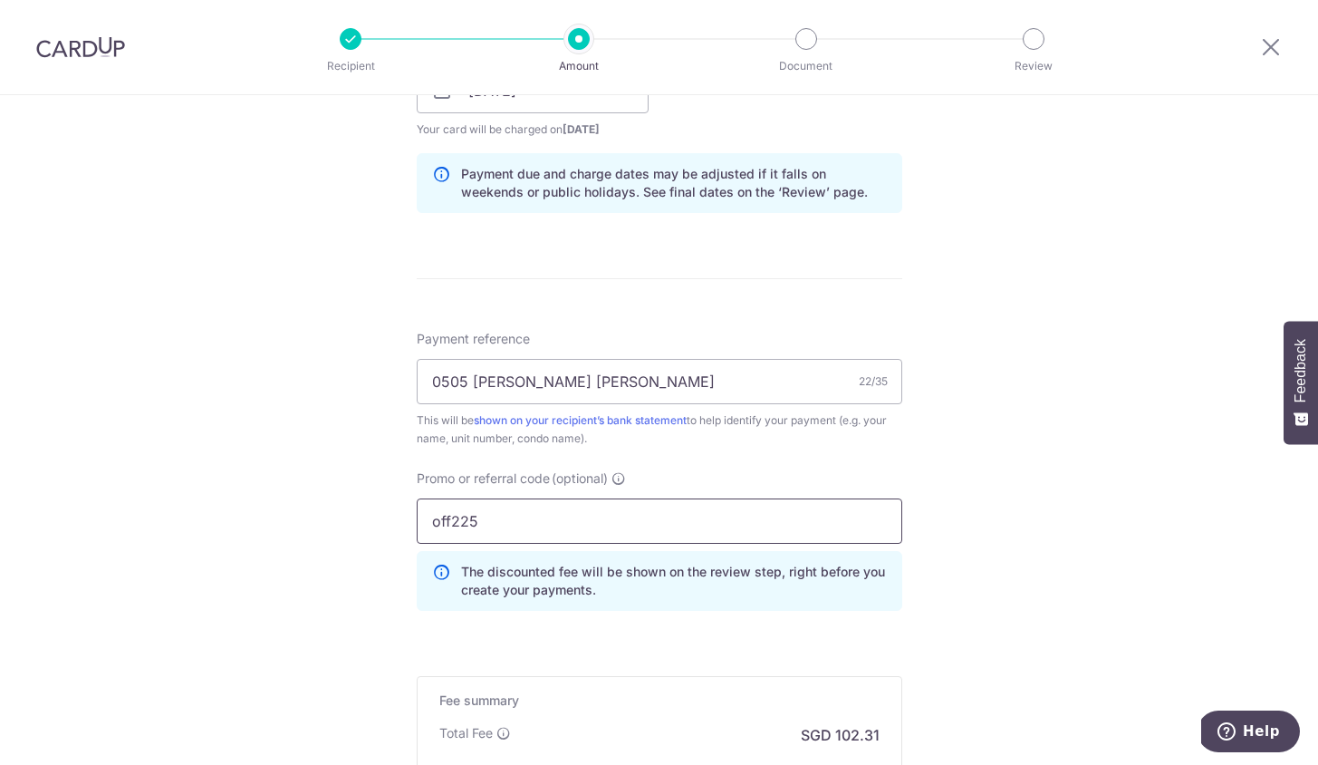
click at [448, 529] on input "off225" at bounding box center [660, 520] width 486 height 45
type input "OFF225"
click button "Add Card" at bounding box center [0, 0] width 0 height 0
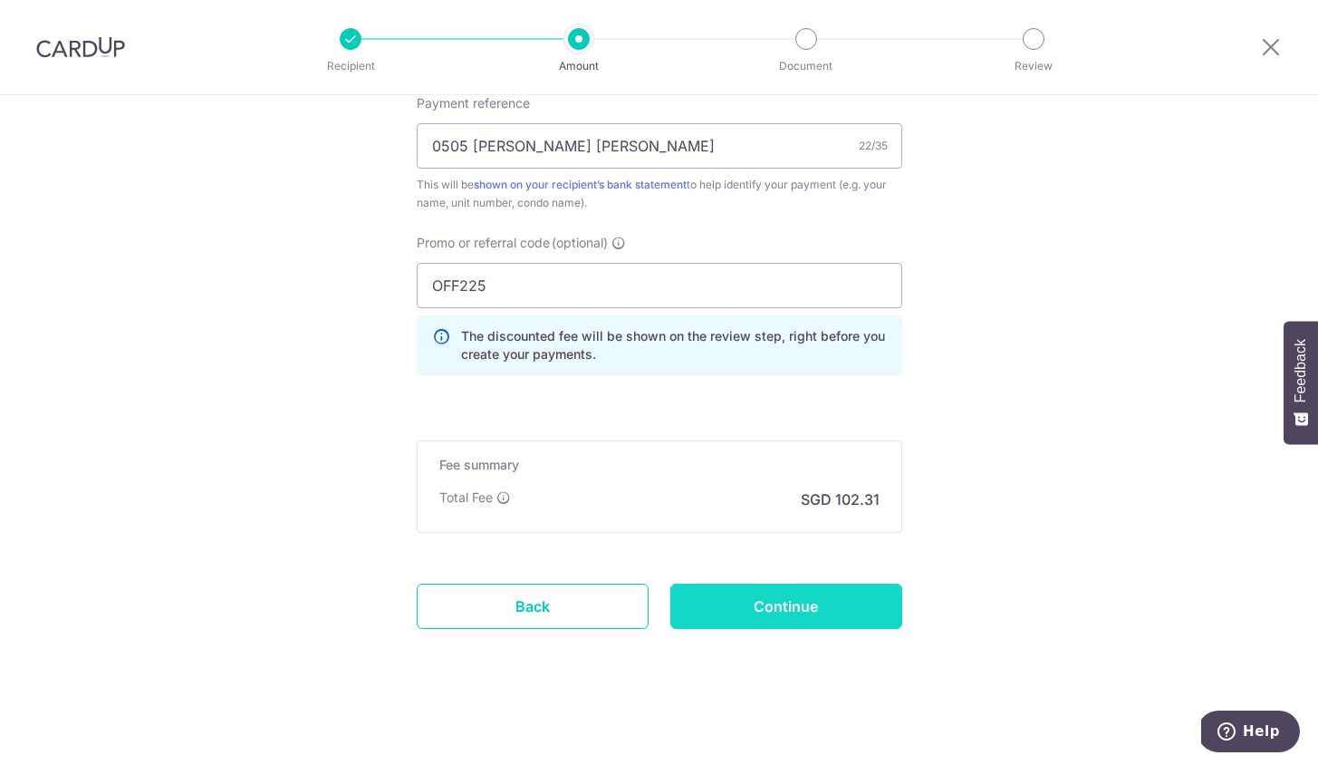
click at [804, 599] on input "Continue" at bounding box center [786, 605] width 232 height 45
type input "Create Schedule"
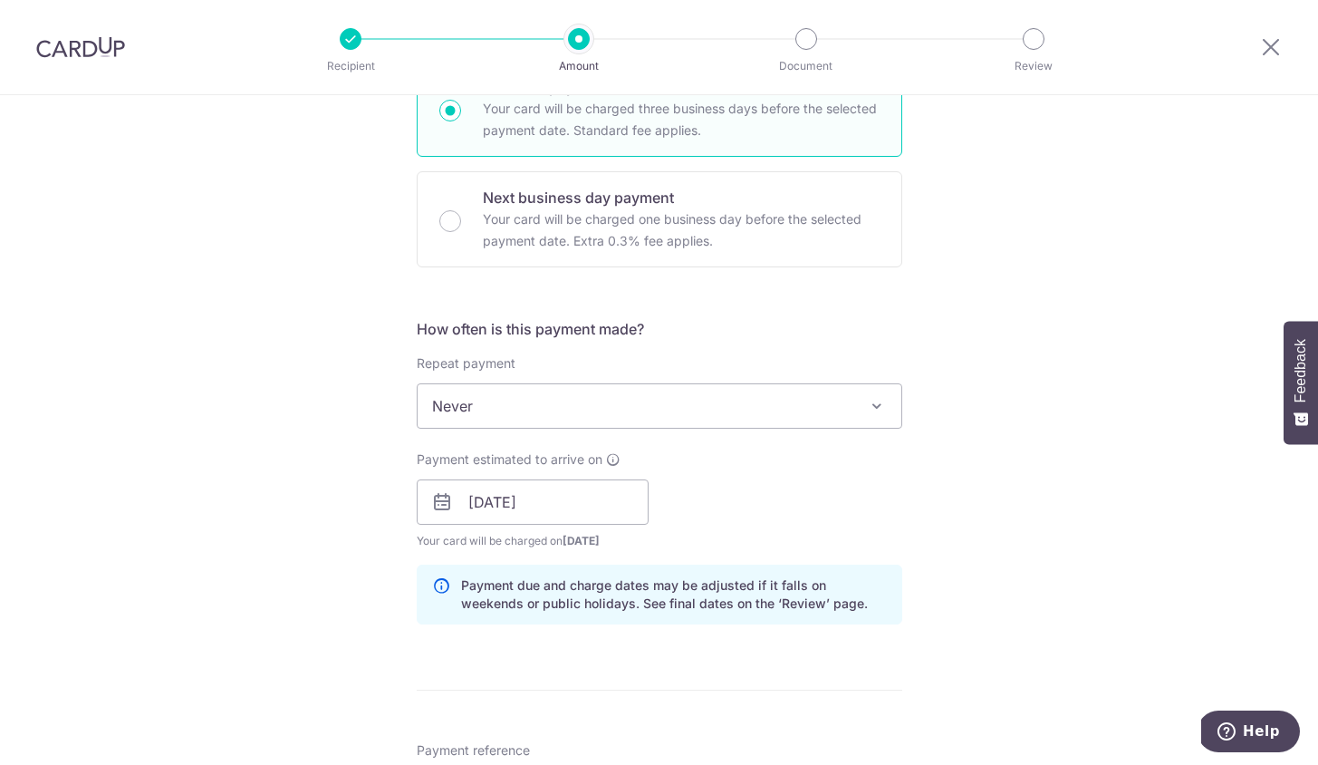
scroll to position [0, 0]
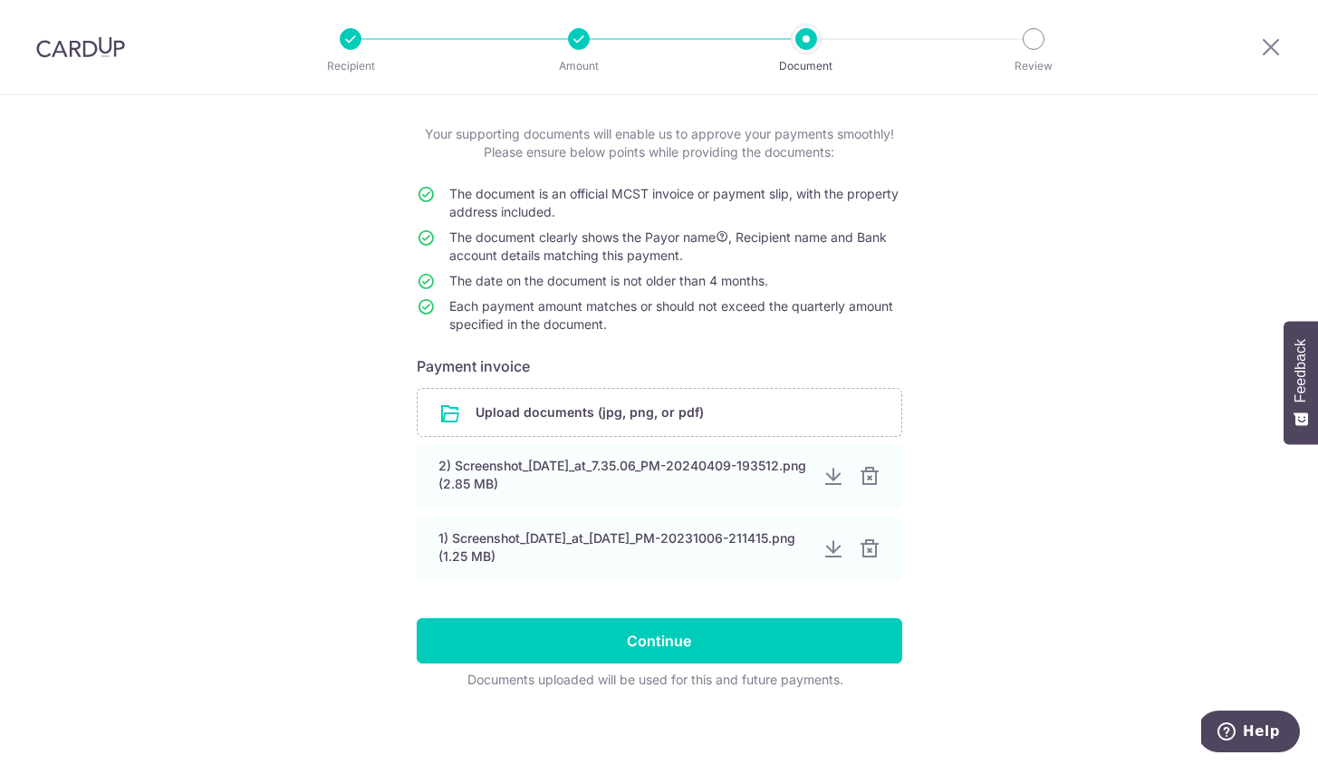
scroll to position [99, 0]
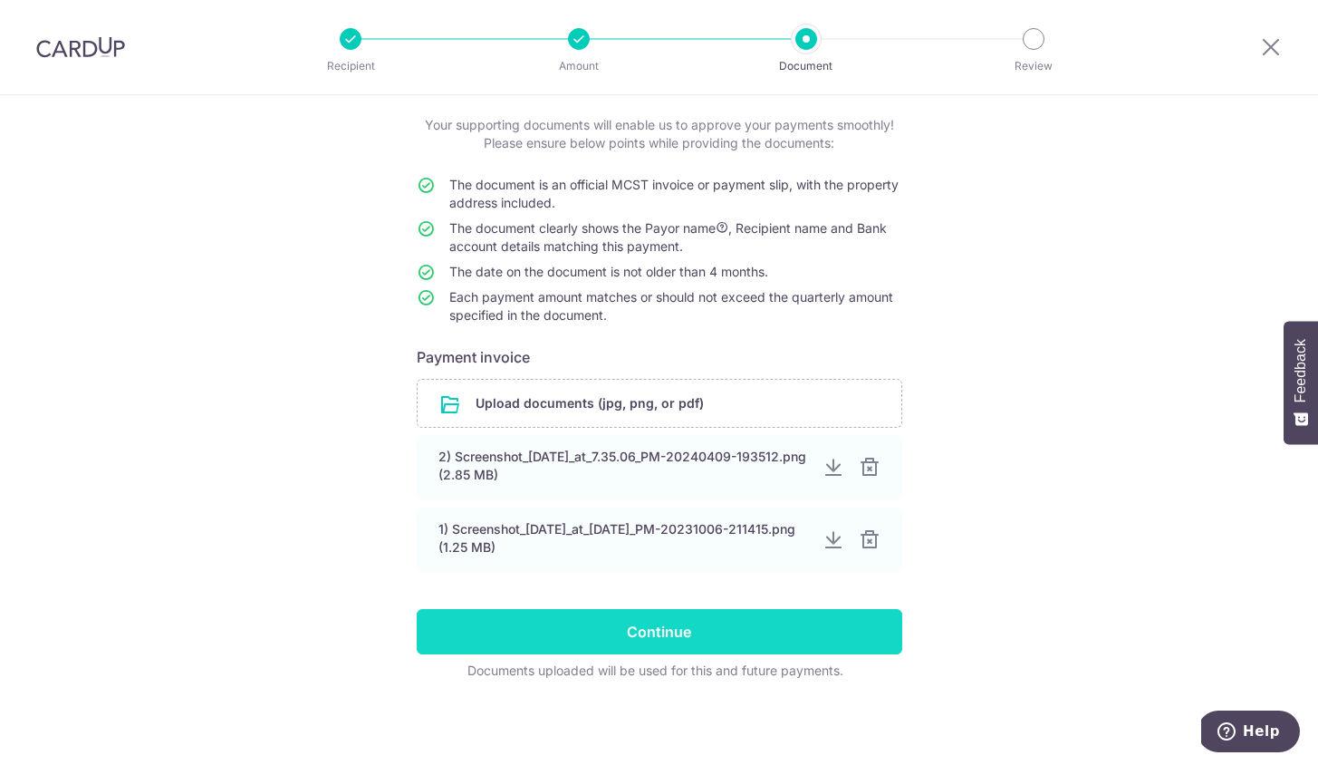
click at [671, 619] on input "Continue" at bounding box center [660, 631] width 486 height 45
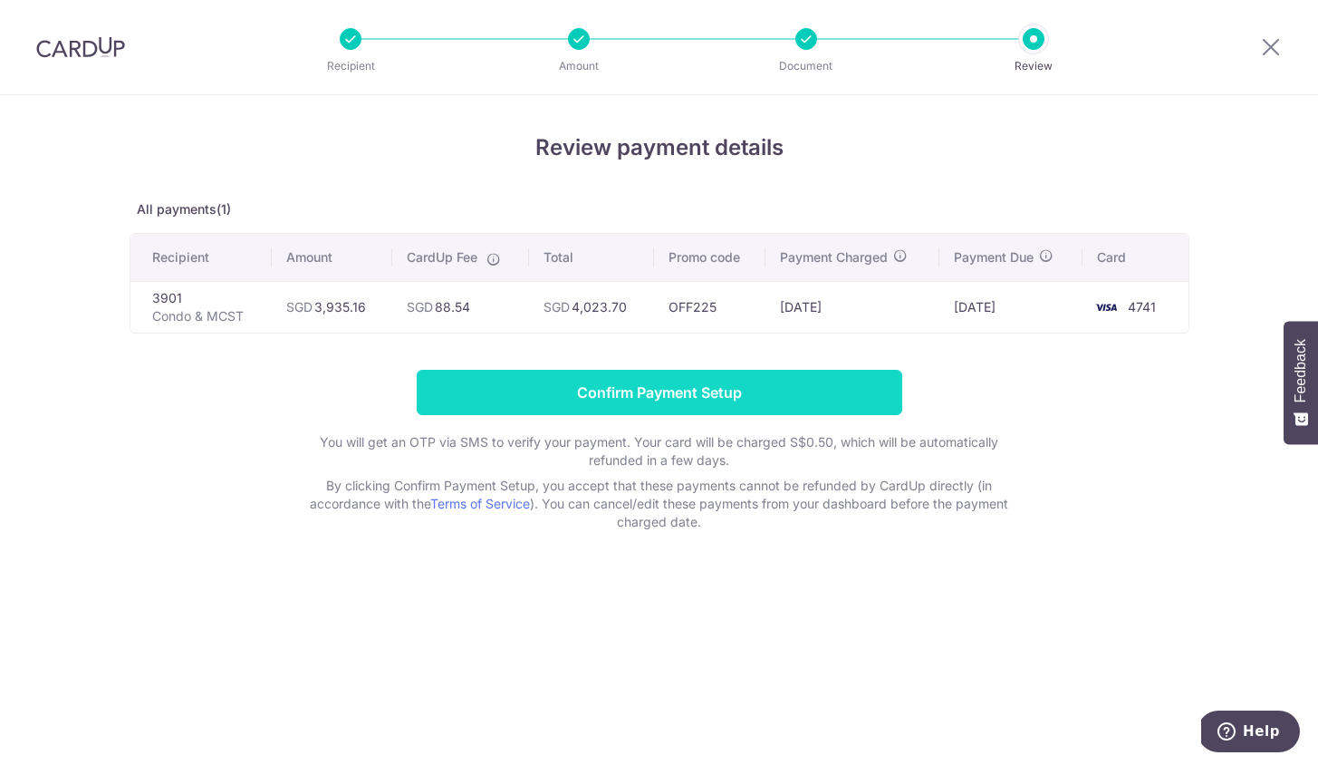
click at [582, 384] on input "Confirm Payment Setup" at bounding box center [660, 392] width 486 height 45
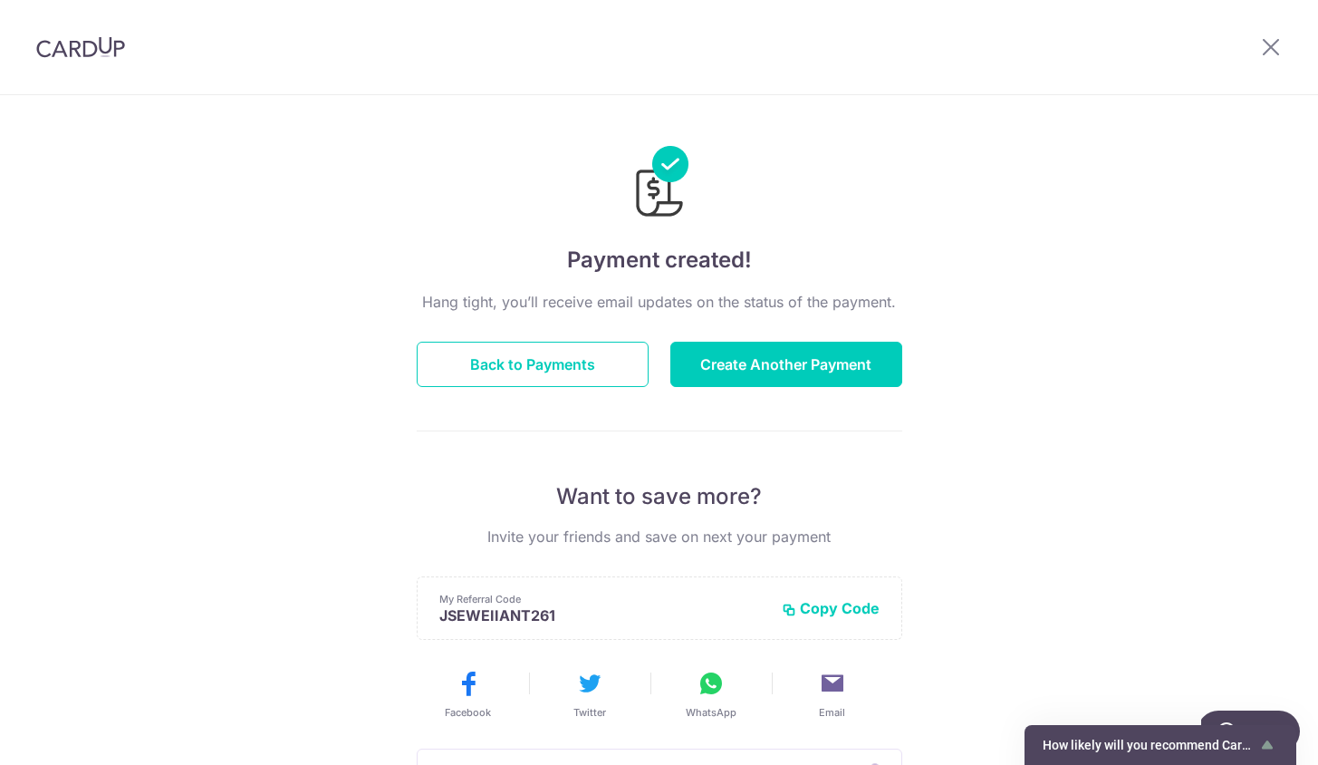
click at [91, 41] on img at bounding box center [80, 47] width 89 height 22
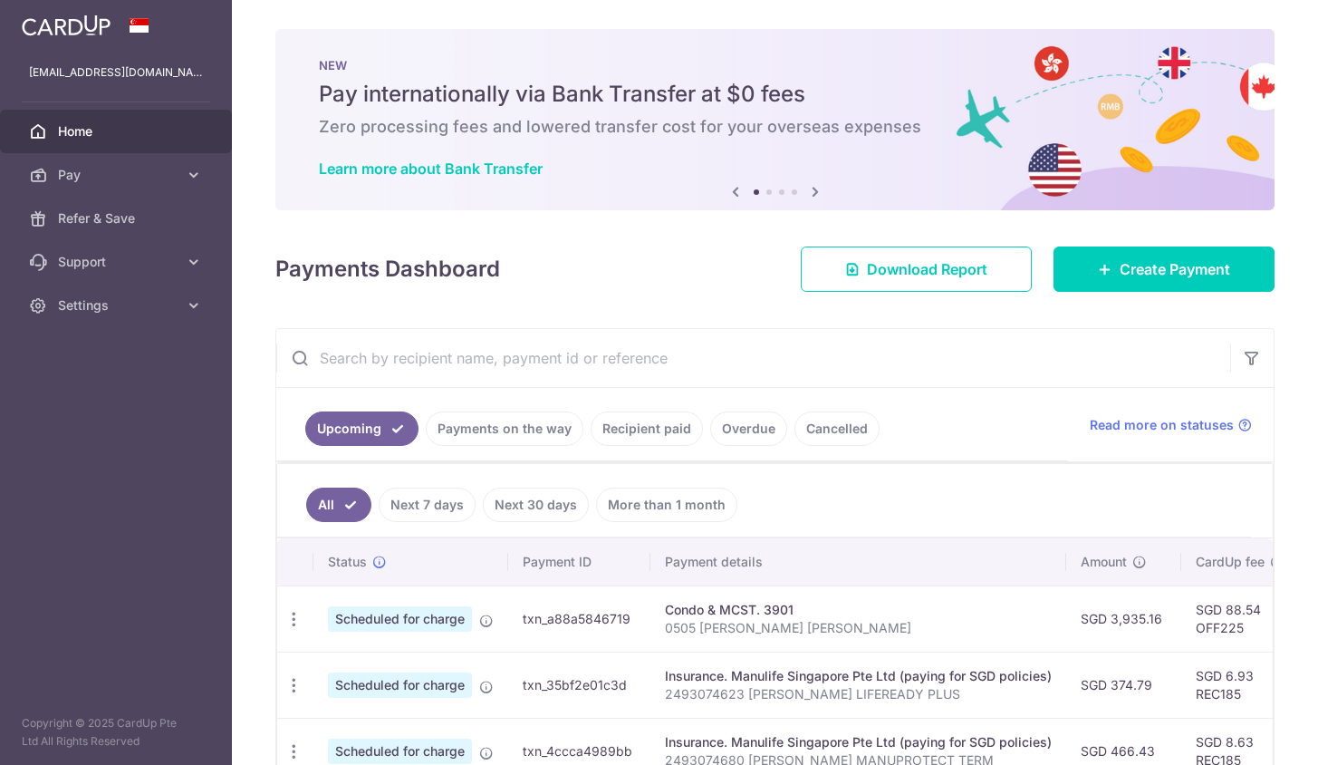
click at [261, 43] on div "× Pause Schedule Pause all future payments in this series Pause just this one p…" at bounding box center [775, 382] width 1086 height 765
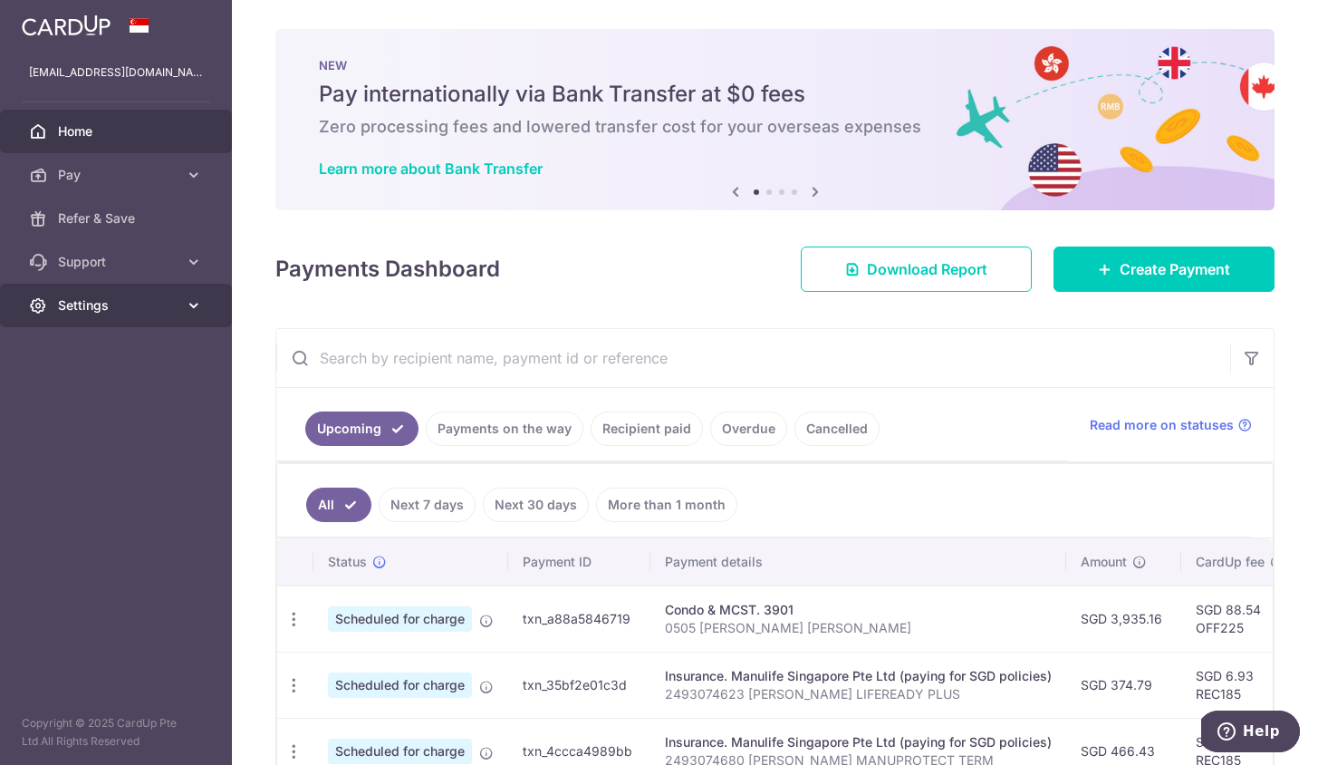
click at [128, 311] on span "Settings" at bounding box center [118, 305] width 120 height 18
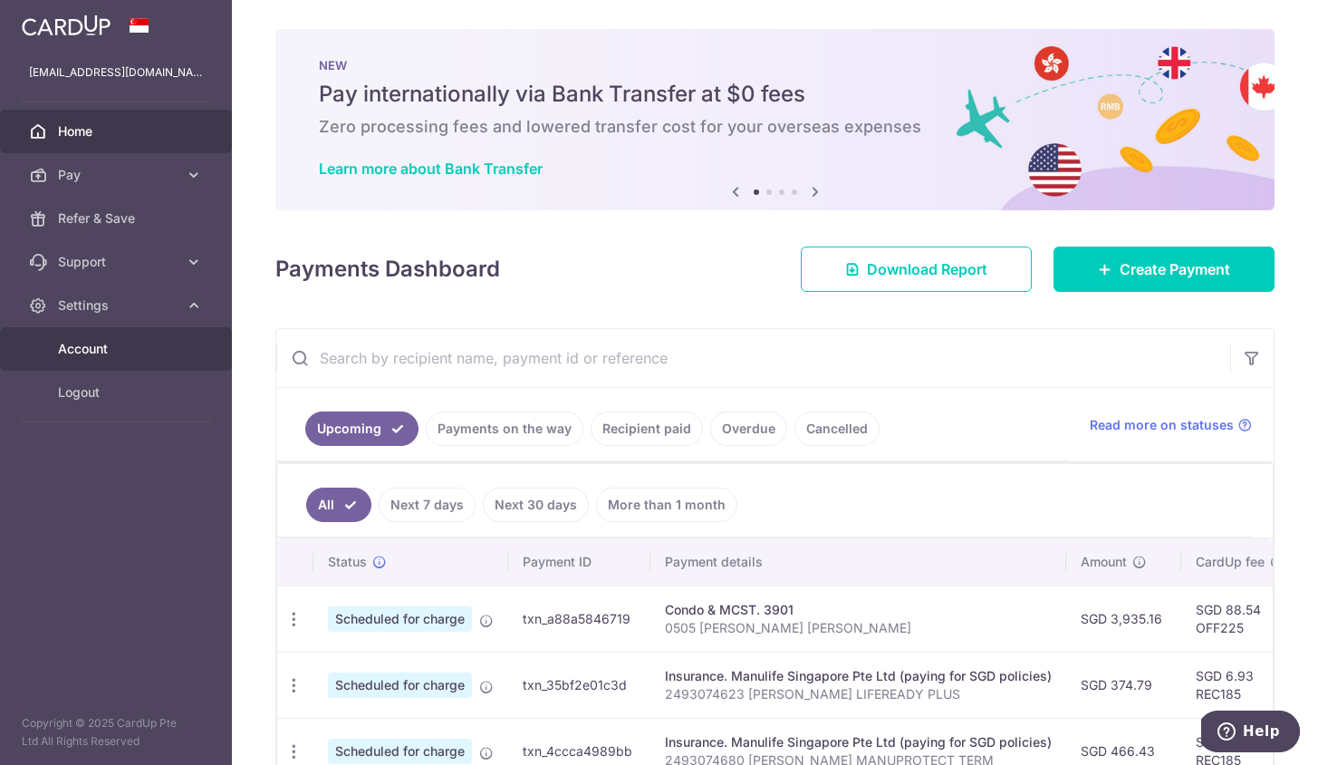
click at [118, 355] on span "Account" at bounding box center [118, 349] width 120 height 18
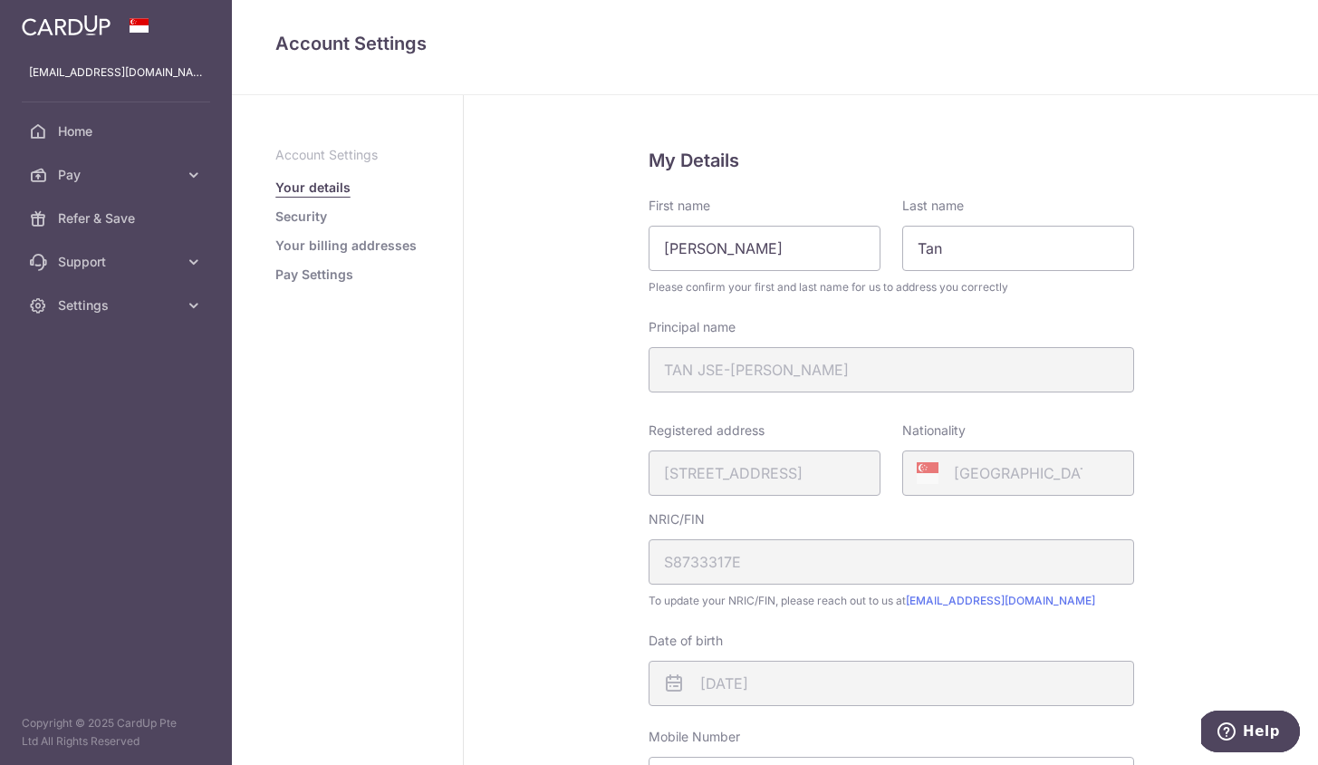
click at [334, 277] on link "Pay Settings" at bounding box center [314, 274] width 78 height 18
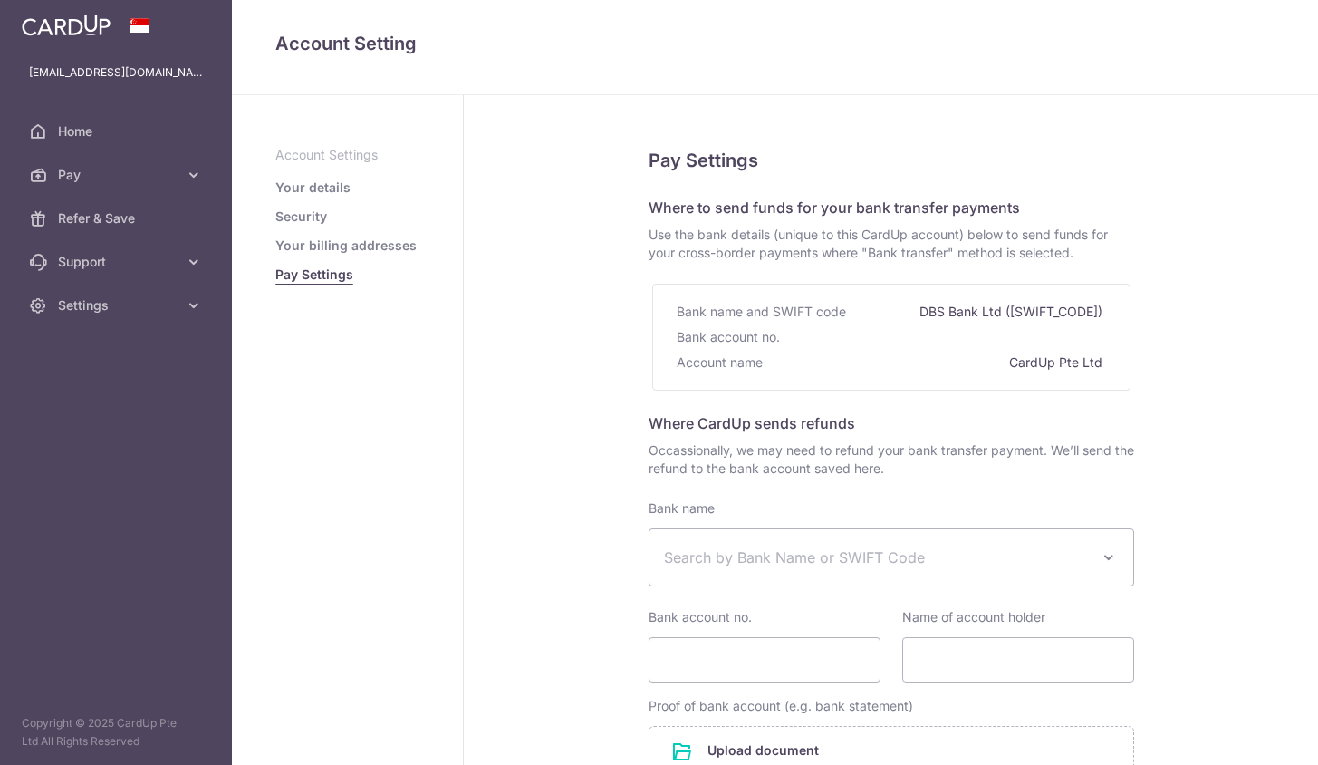
select select
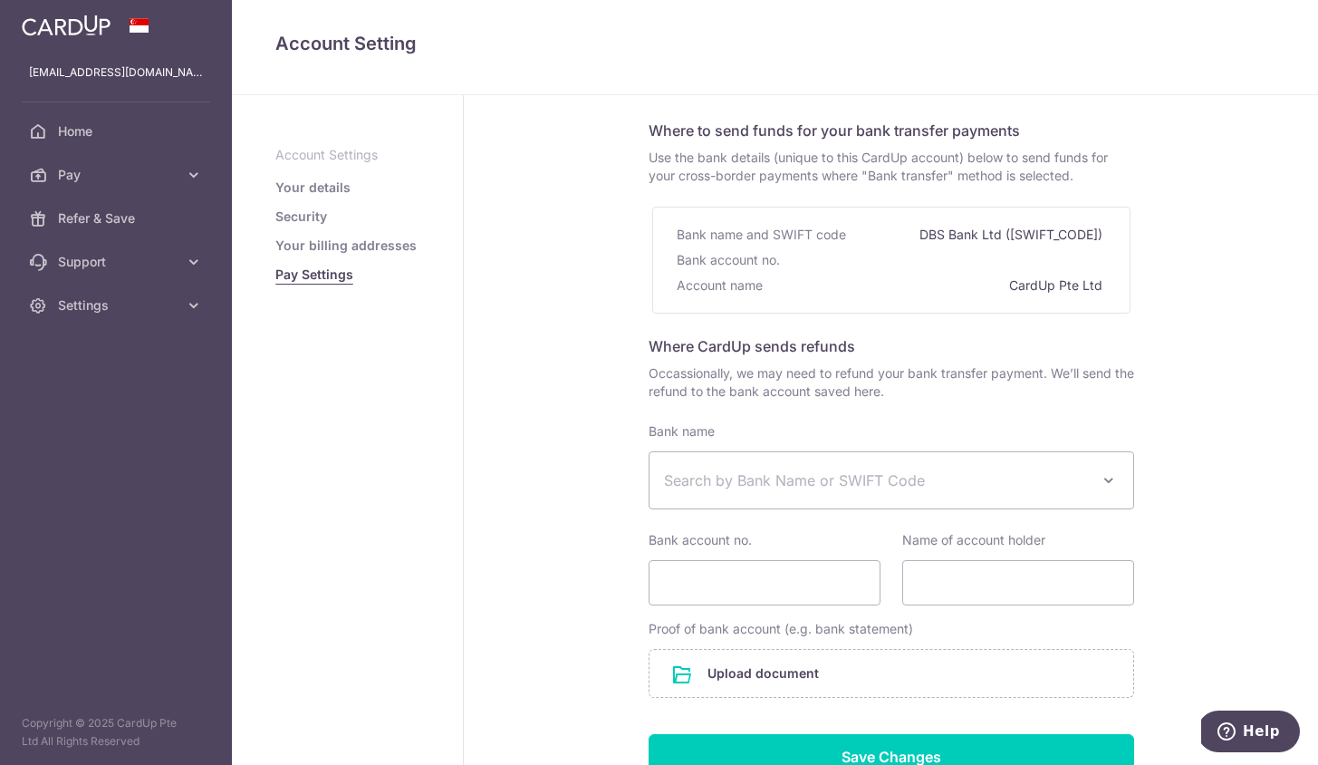
scroll to position [73, 0]
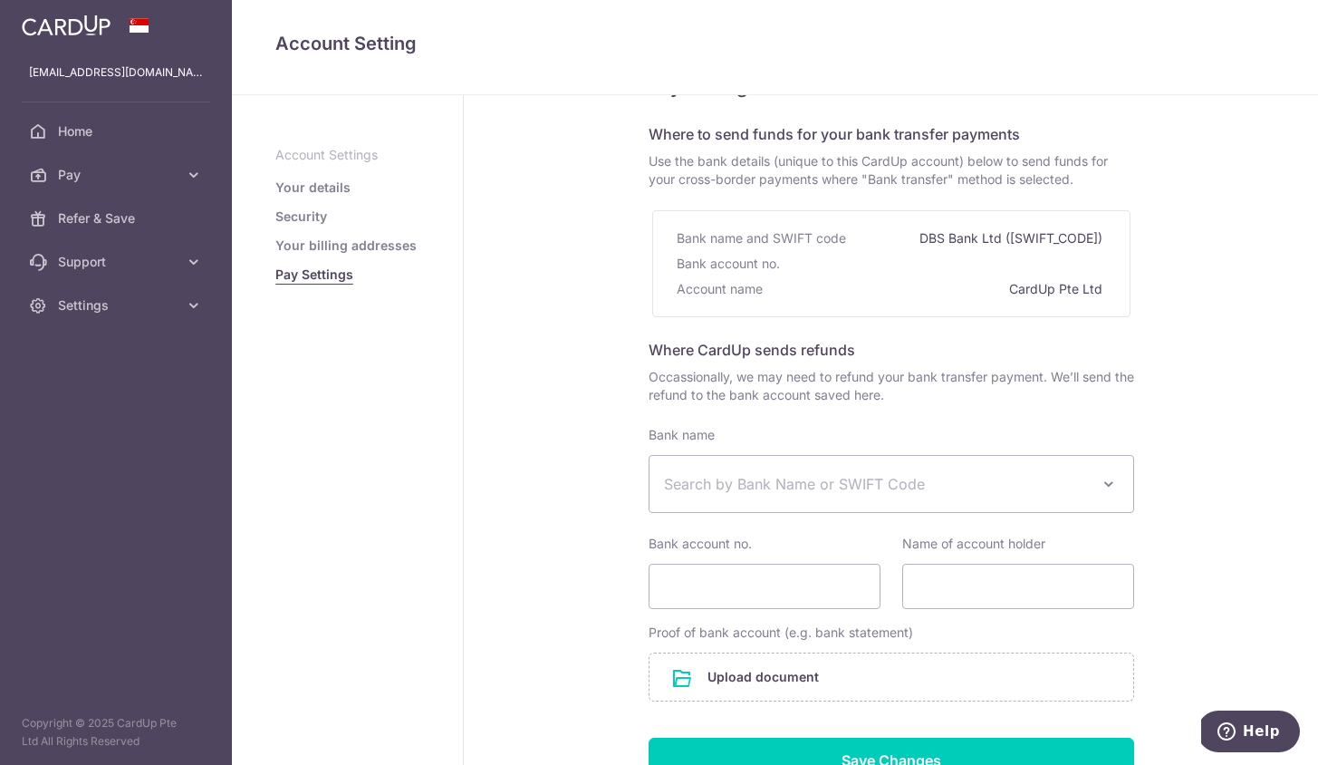
click at [316, 192] on link "Your details" at bounding box center [312, 187] width 75 height 18
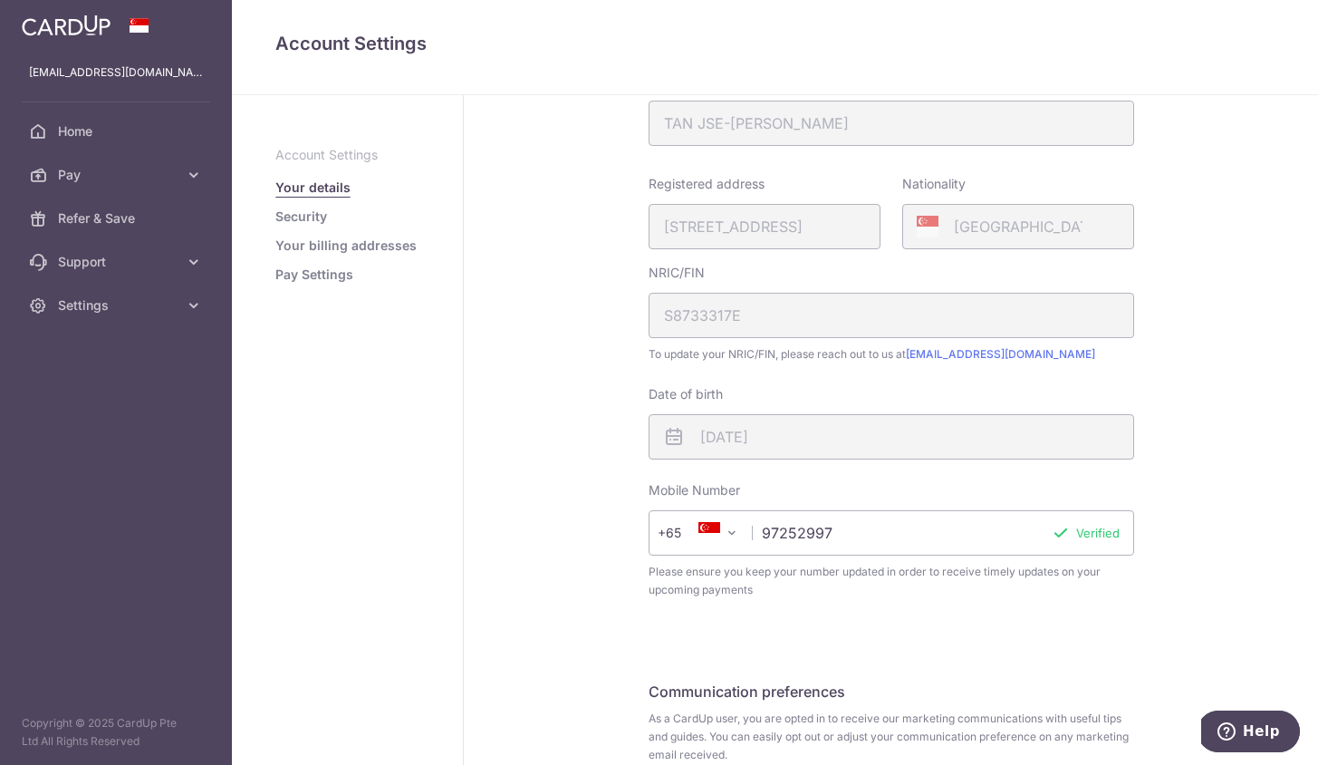
scroll to position [398, 0]
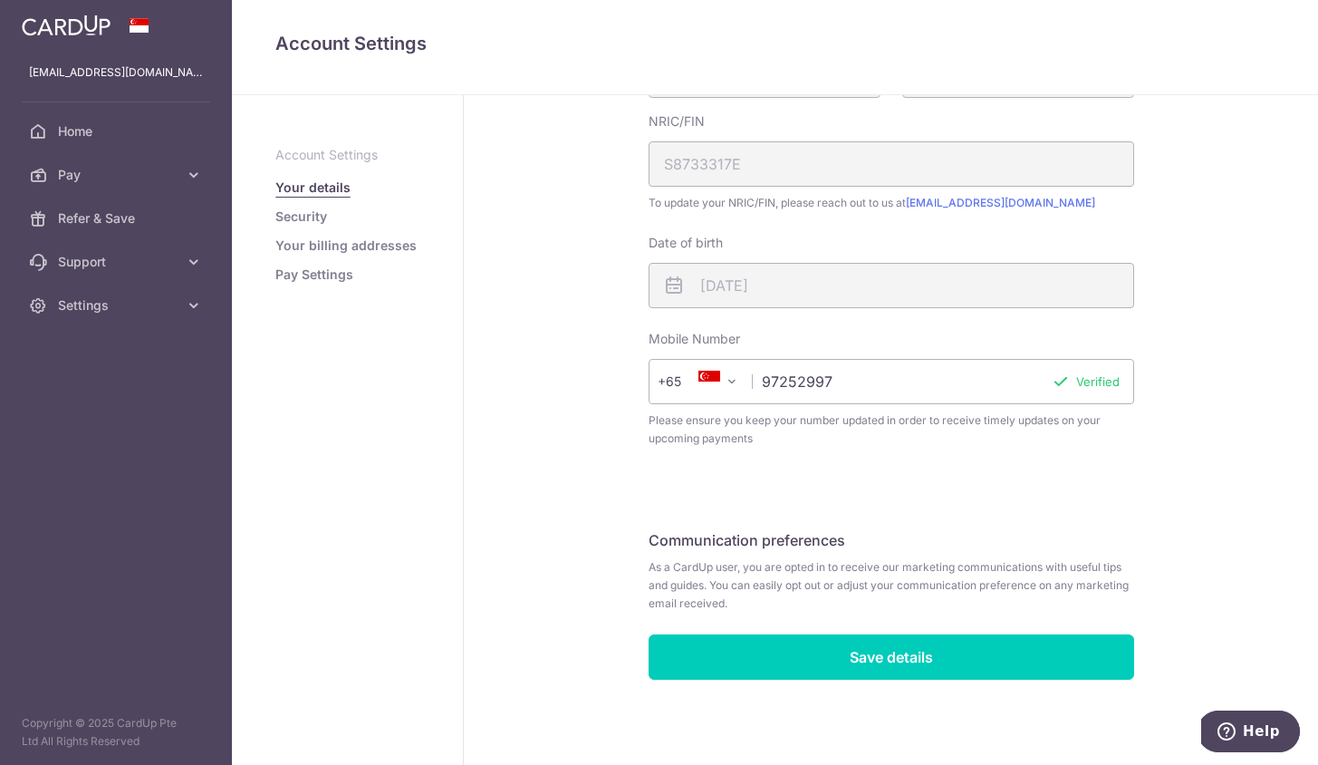
click at [337, 239] on link "Your billing addresses" at bounding box center [345, 245] width 141 height 18
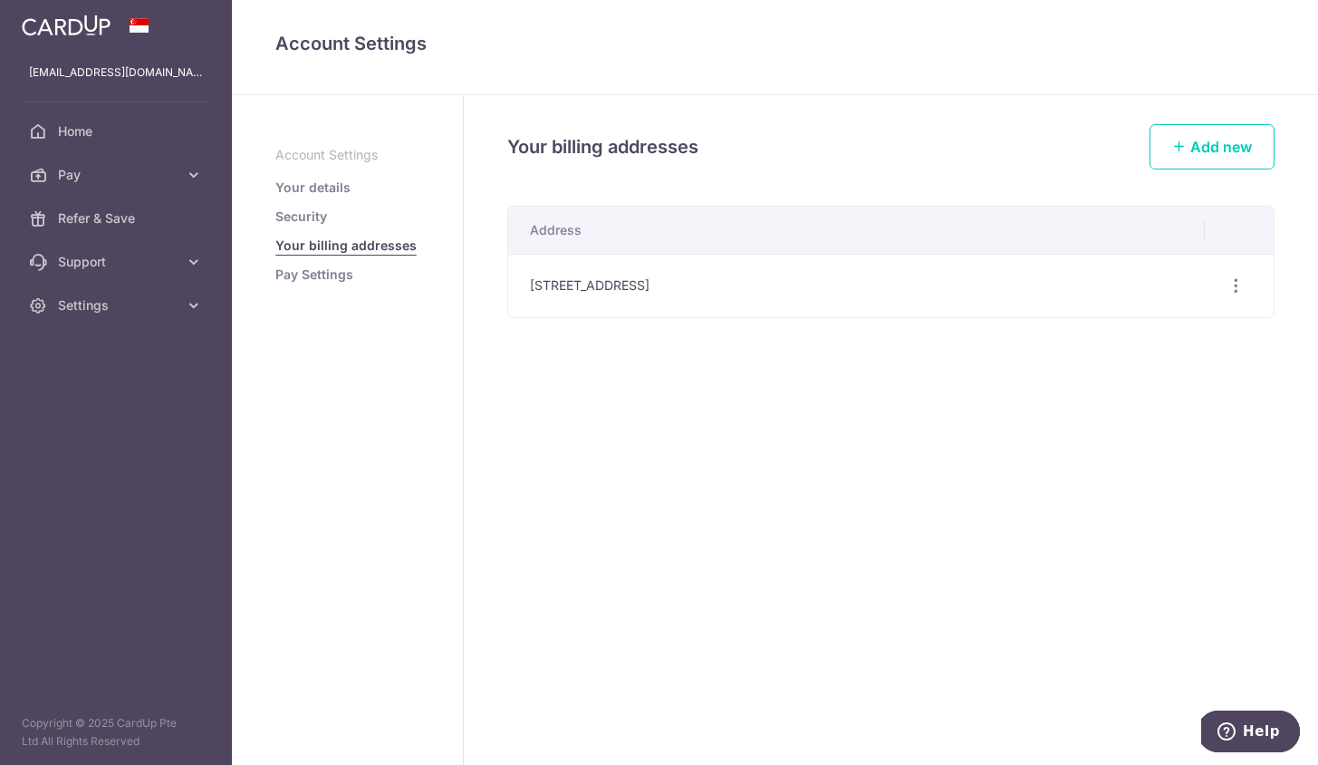
click at [300, 215] on link "Security" at bounding box center [301, 216] width 52 height 18
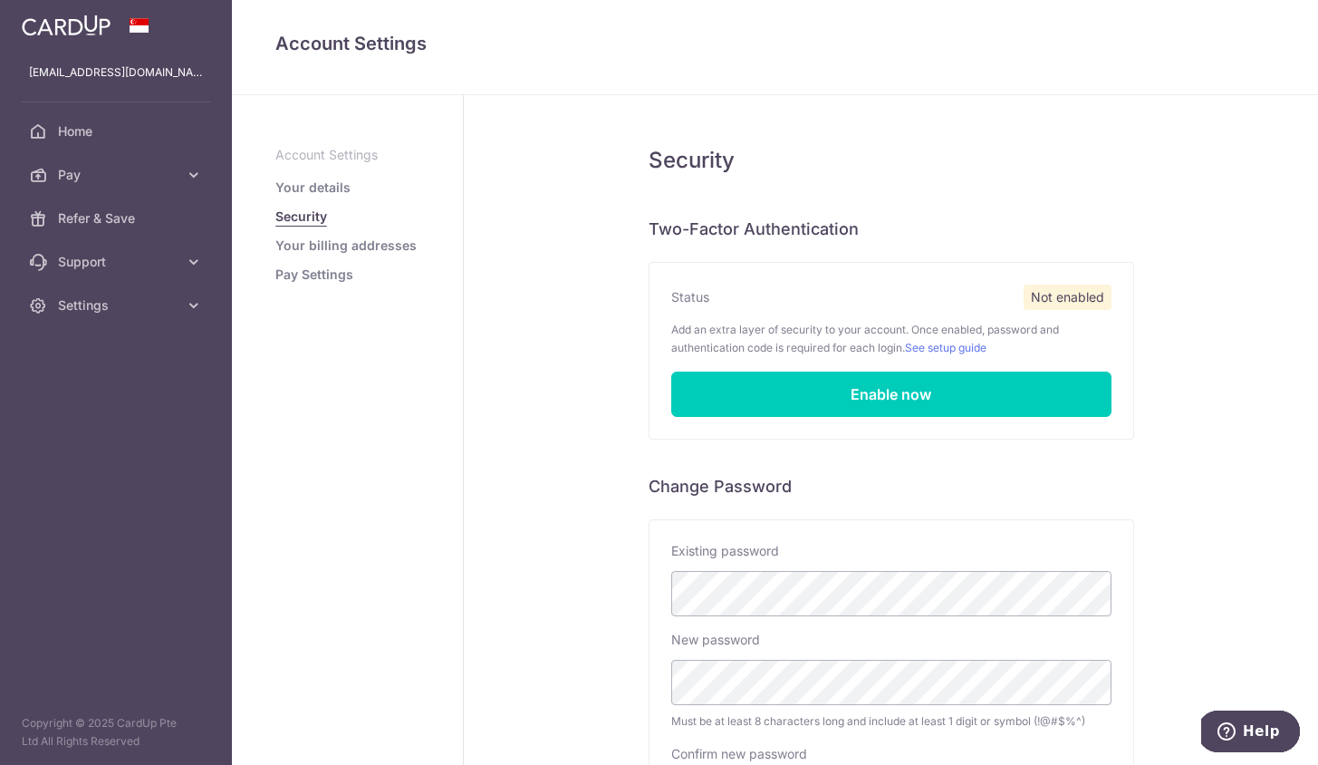
click at [333, 278] on link "Pay Settings" at bounding box center [314, 274] width 78 height 18
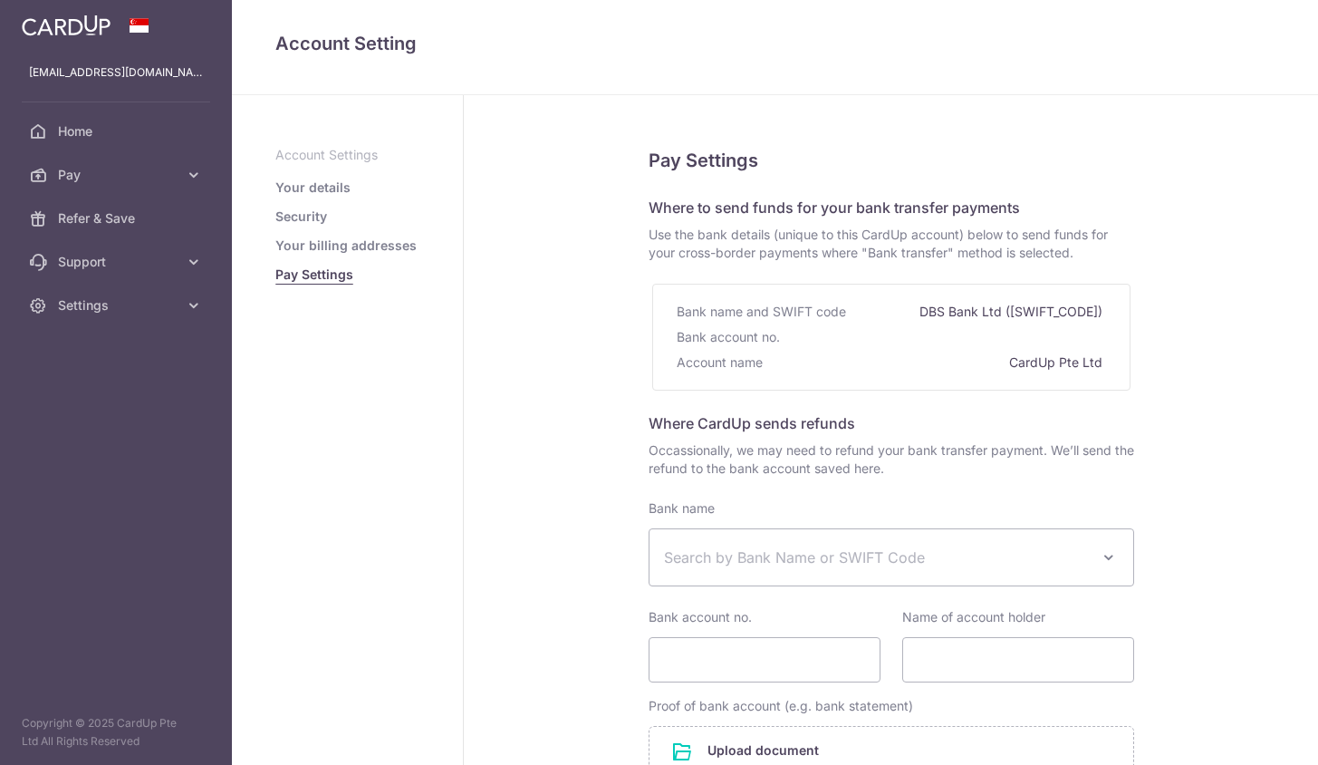
select select
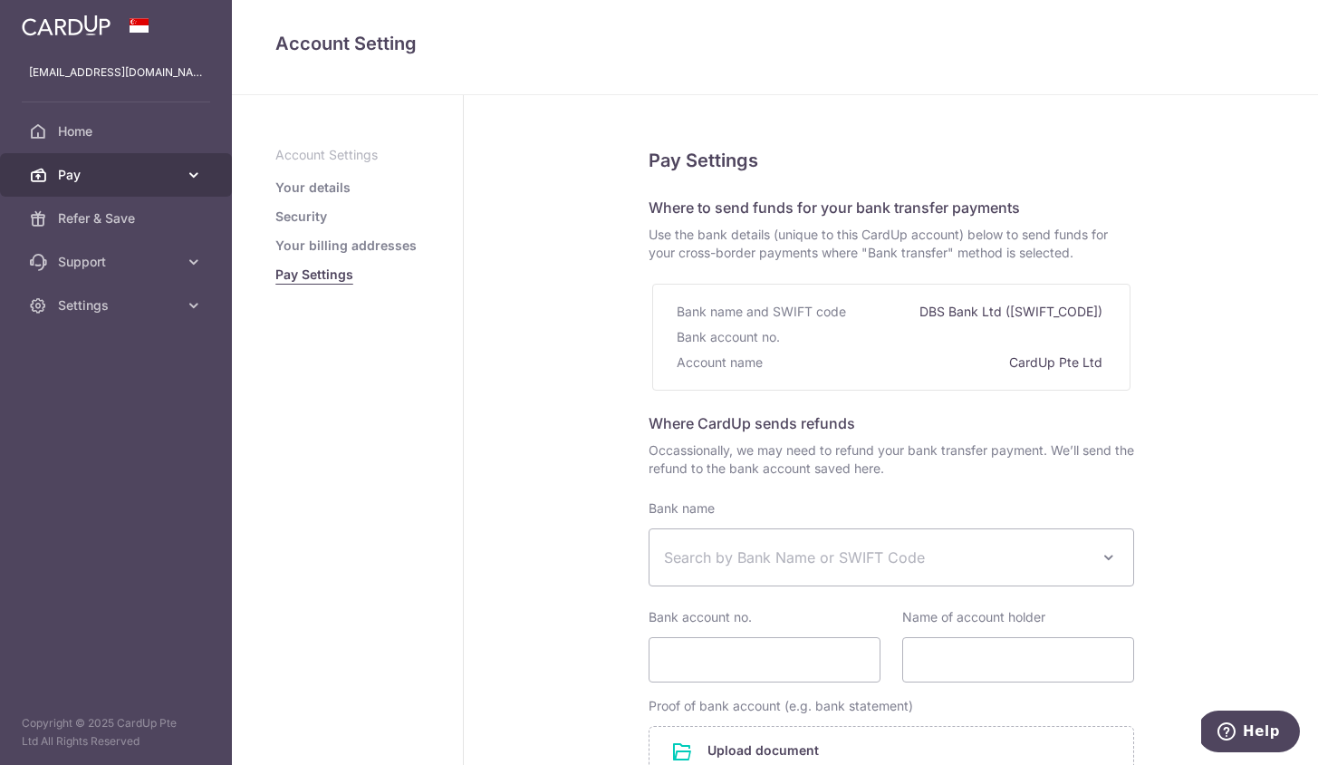
click at [138, 182] on span "Pay" at bounding box center [118, 175] width 120 height 18
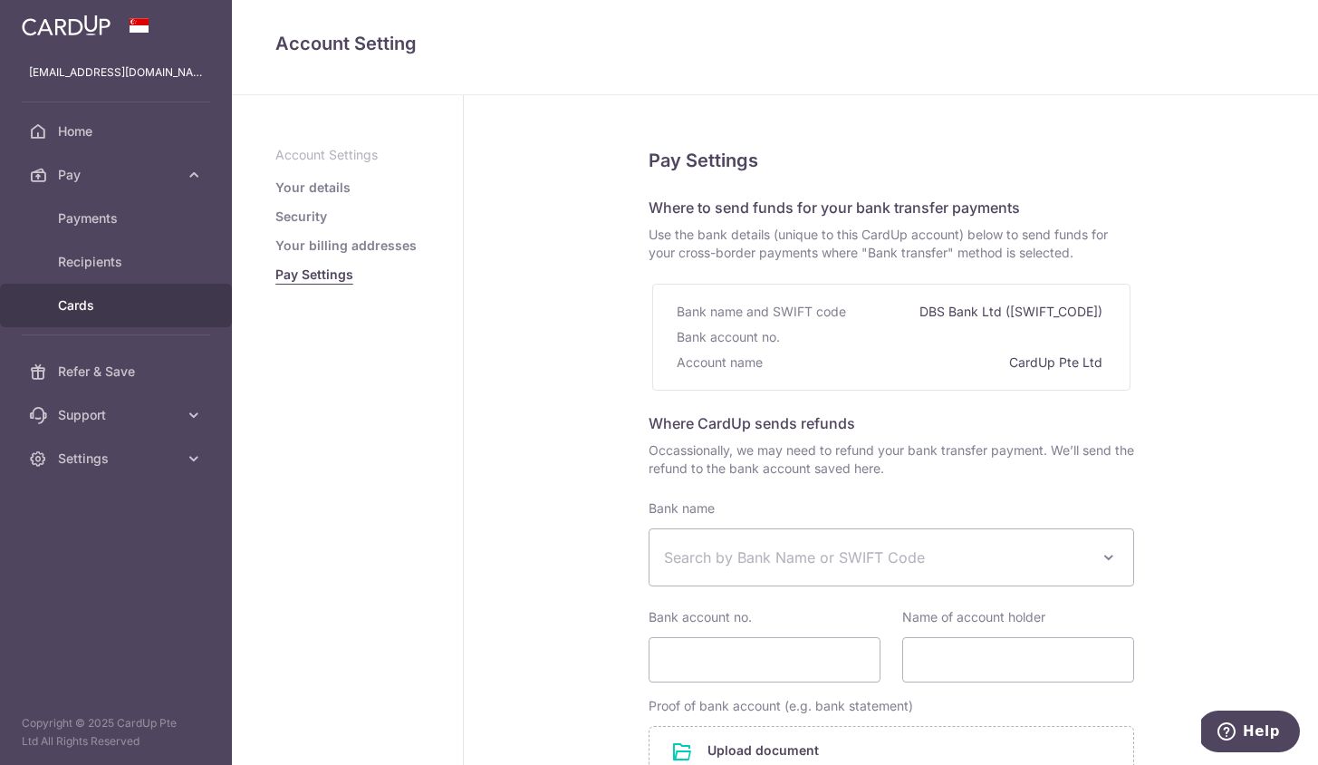
click at [106, 309] on span "Cards" at bounding box center [118, 305] width 120 height 18
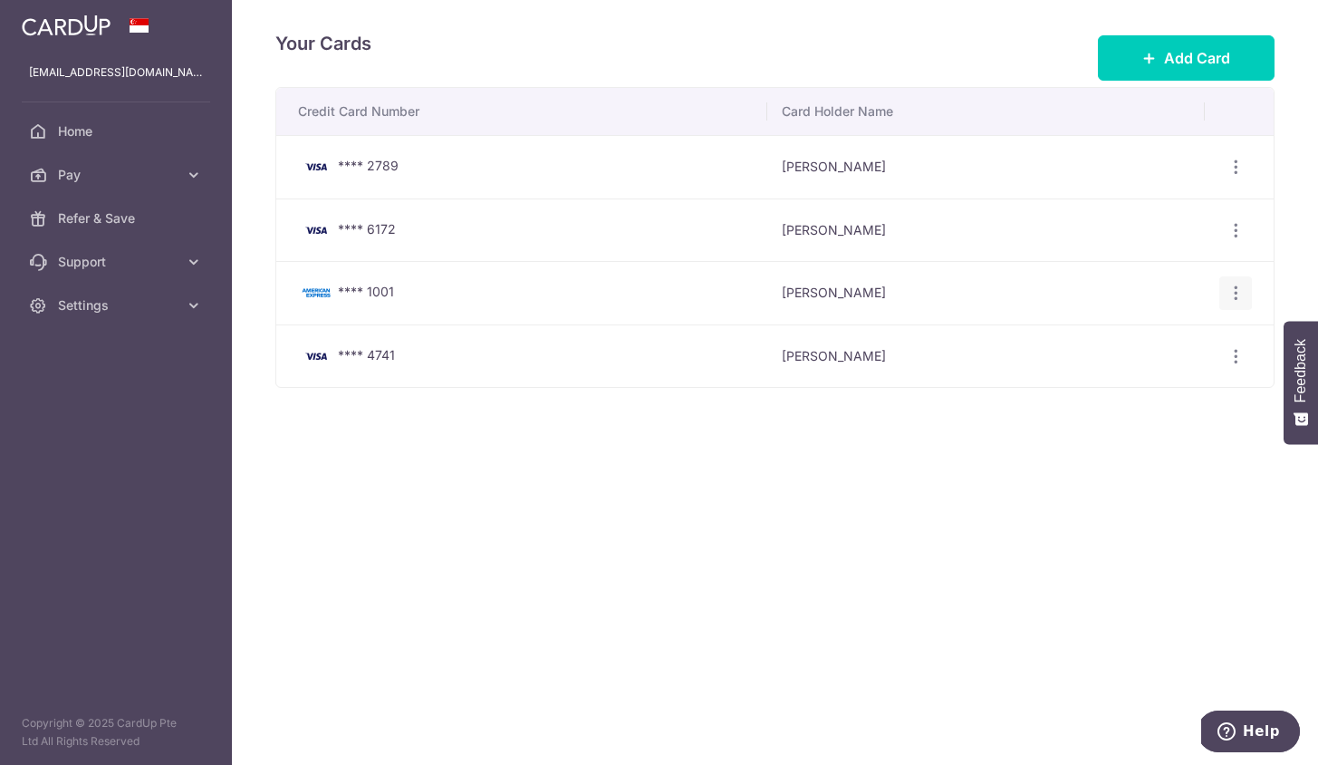
click at [1237, 177] on icon "button" at bounding box center [1236, 167] width 19 height 19
click at [1142, 384] on span "Delete" at bounding box center [1174, 387] width 123 height 22
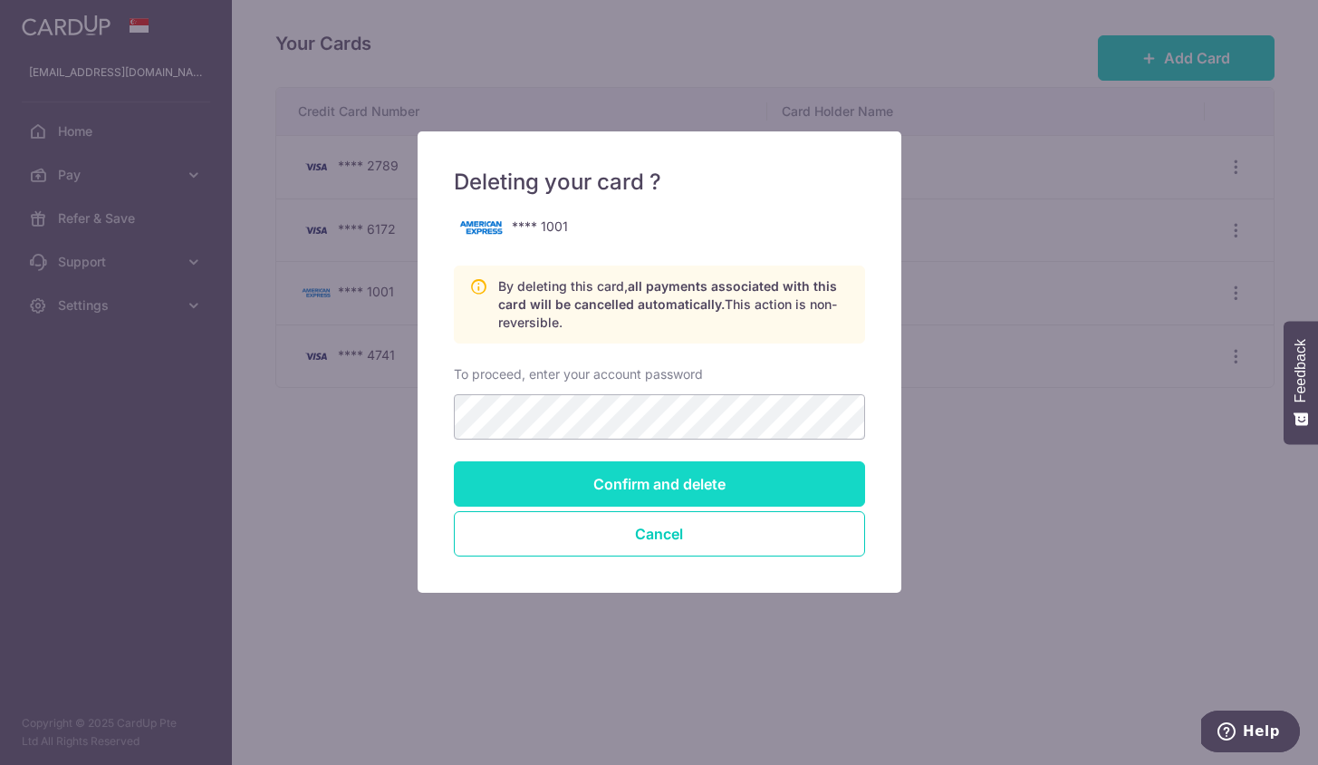
click at [699, 482] on input "Confirm and delete" at bounding box center [659, 483] width 411 height 45
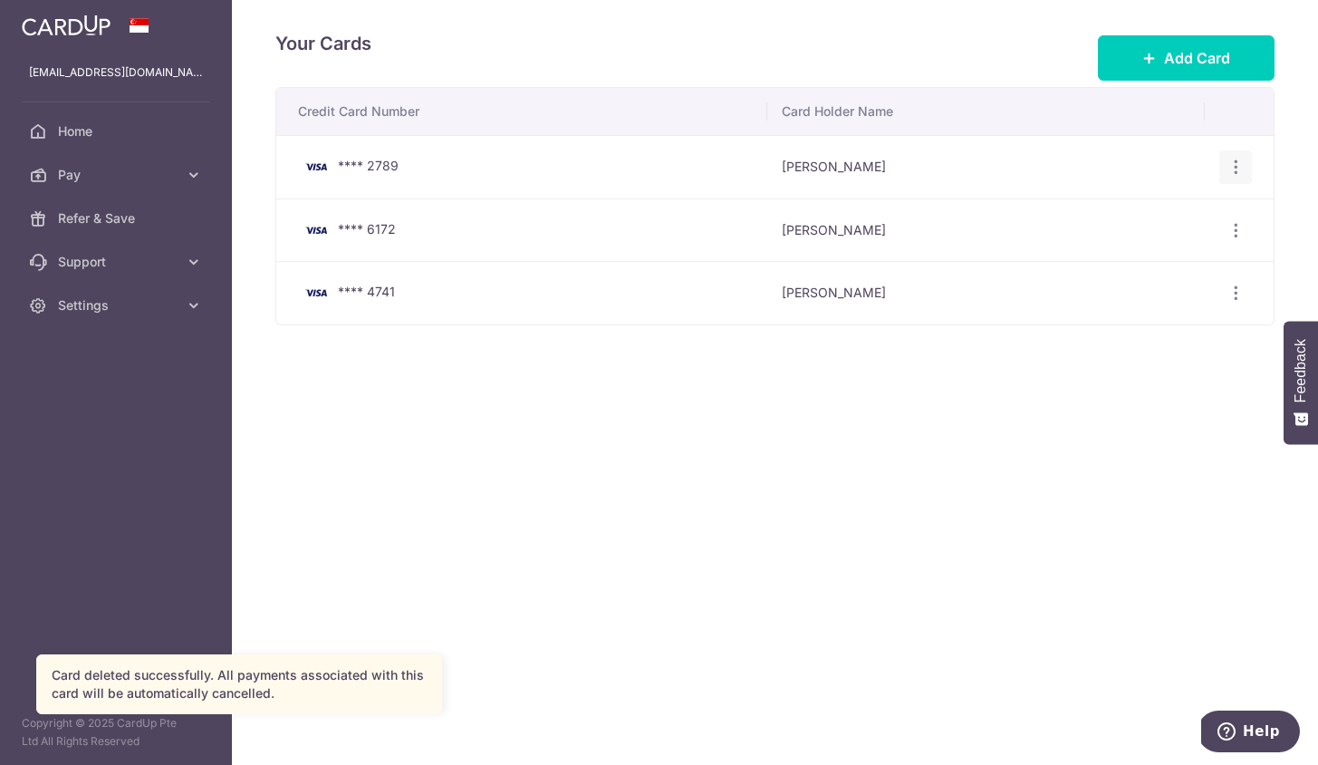
click at [1235, 167] on icon "button" at bounding box center [1236, 167] width 19 height 19
click at [1104, 260] on link "Delete" at bounding box center [1157, 260] width 188 height 43
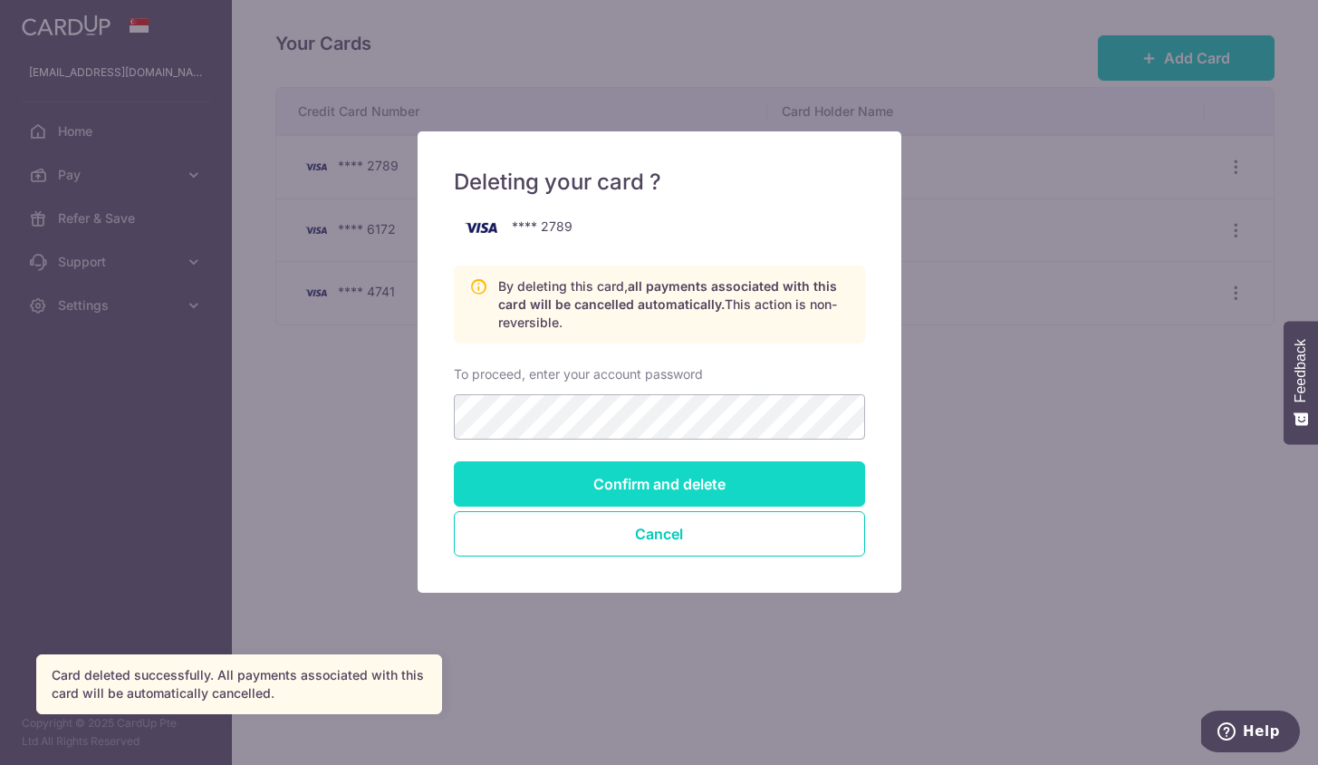
click at [652, 487] on input "Confirm and delete" at bounding box center [659, 483] width 411 height 45
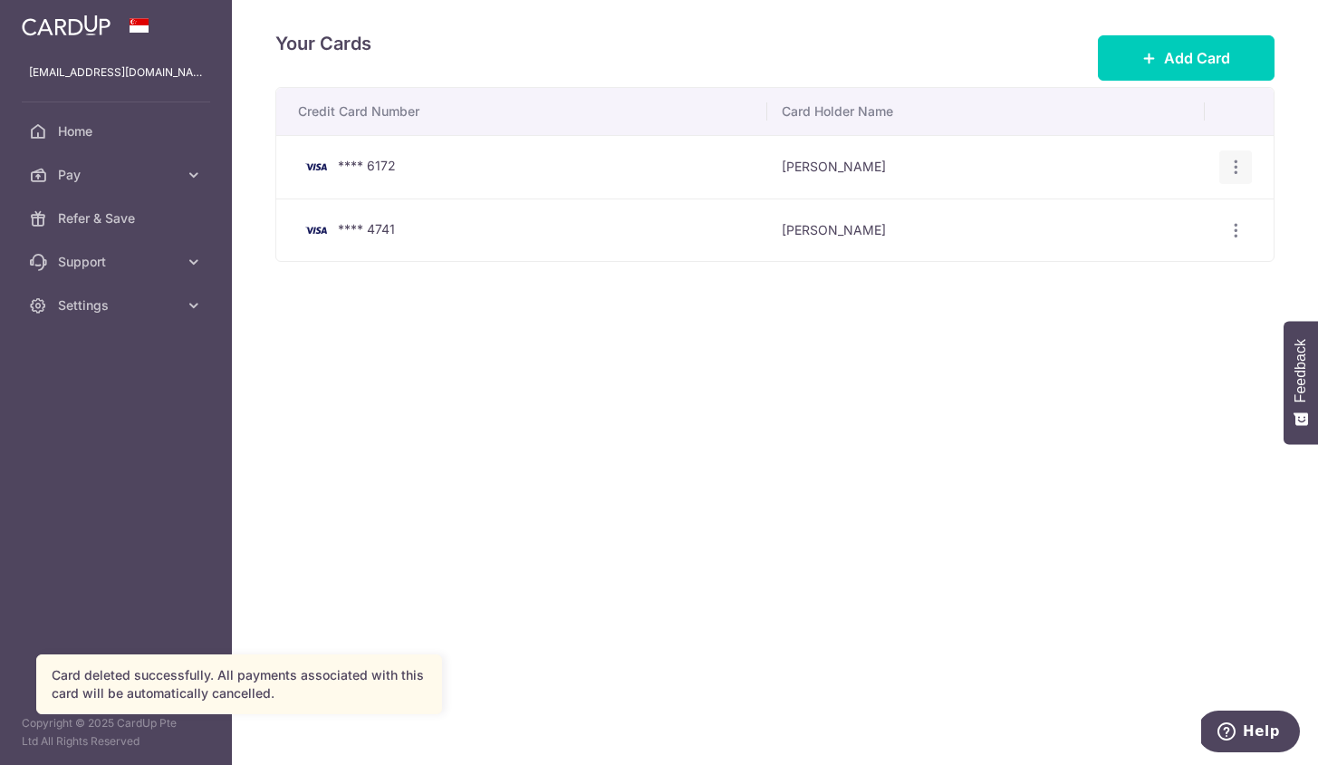
click at [1244, 152] on div "View/Edit [GEOGRAPHIC_DATA]" at bounding box center [1236, 167] width 34 height 34
click at [1232, 166] on icon "button" at bounding box center [1236, 167] width 19 height 19
click at [1113, 256] on span "Delete" at bounding box center [1174, 261] width 123 height 22
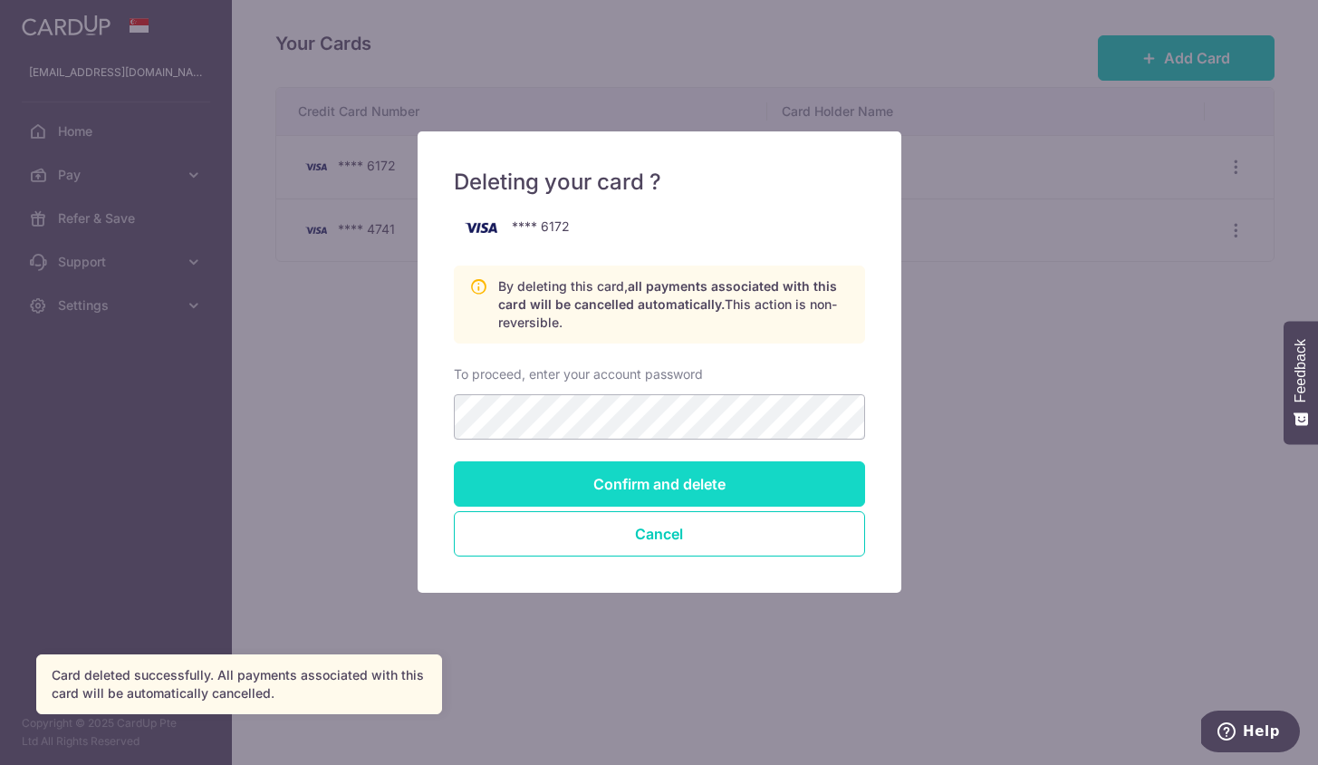
click at [673, 489] on input "Confirm and delete" at bounding box center [659, 483] width 411 height 45
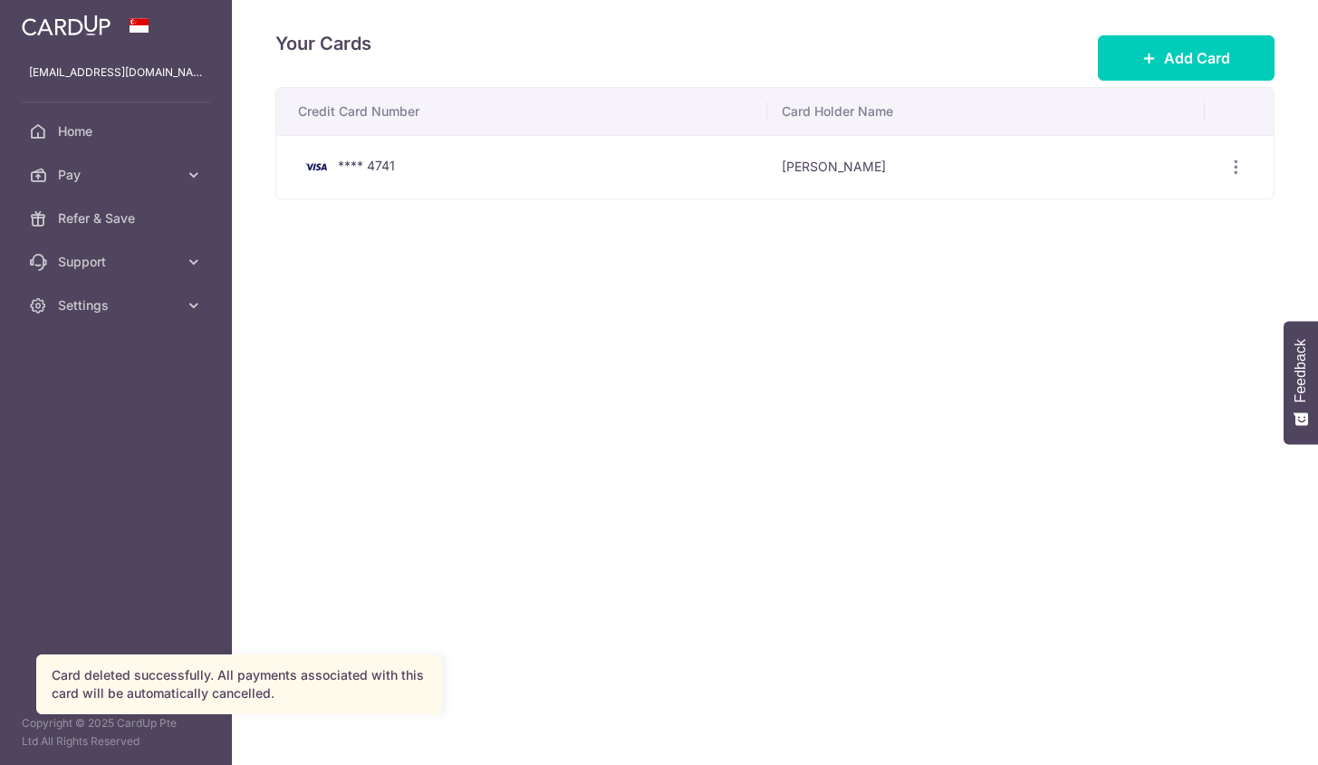
click at [675, 394] on div "Your Cards Add Card Credit Card Number Card Holder Name **** 4741 [PERSON_NAME]…" at bounding box center [775, 382] width 1086 height 765
